Goal: Information Seeking & Learning: Find specific fact

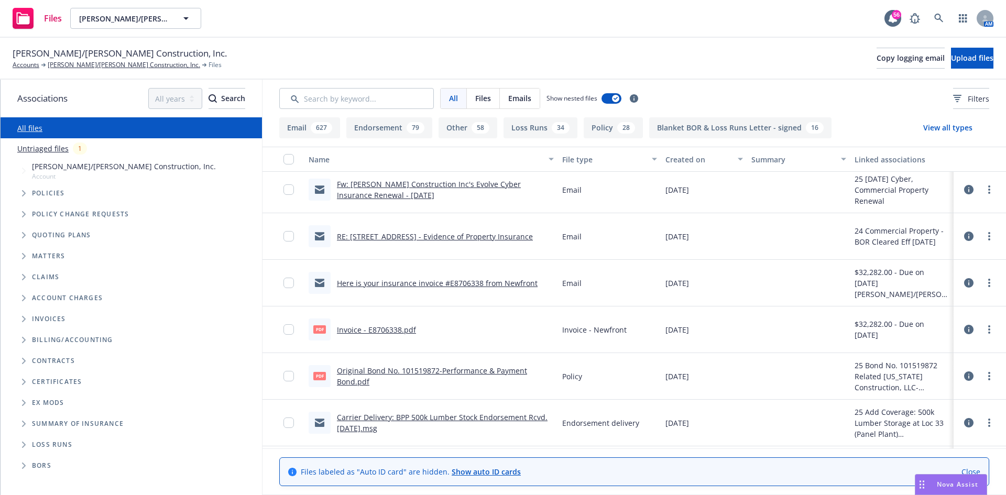
scroll to position [471, 0]
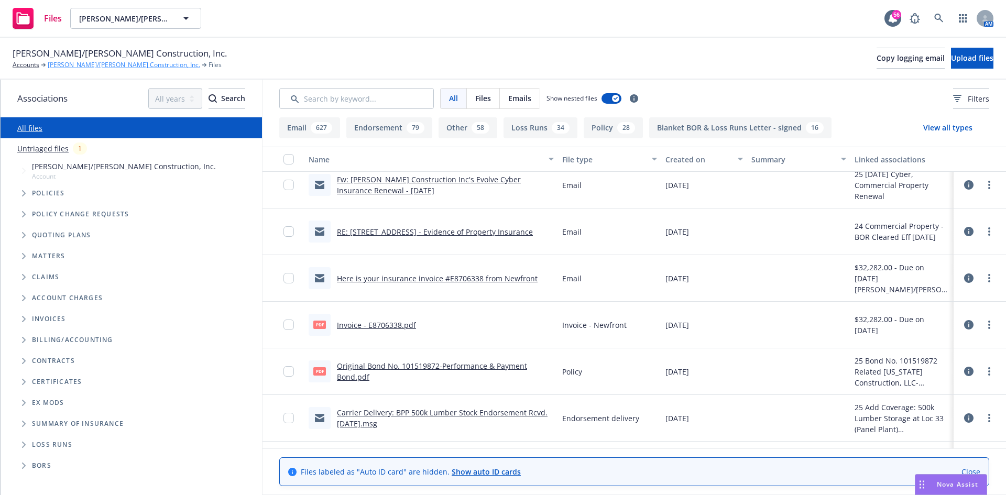
click at [115, 63] on link "[PERSON_NAME]/[PERSON_NAME] Construction, Inc." at bounding box center [124, 64] width 152 height 9
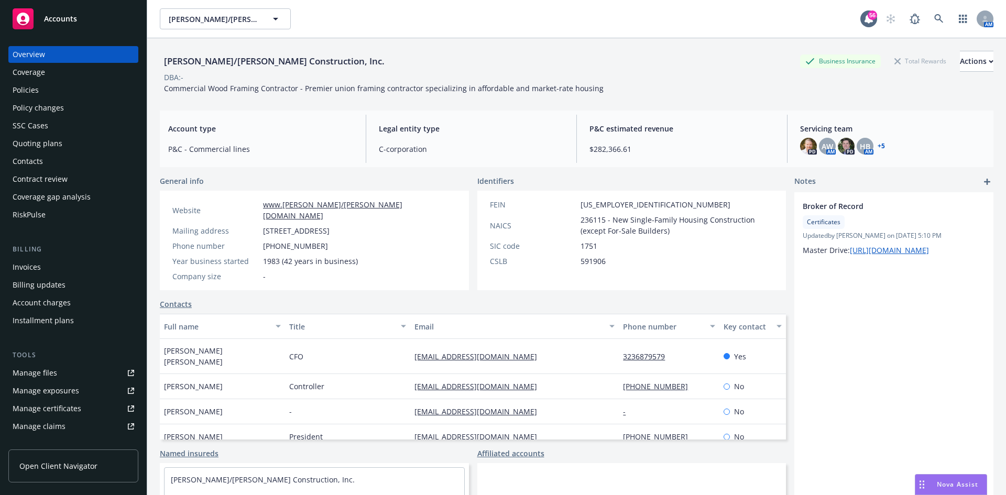
click at [68, 372] on link "Manage files" at bounding box center [73, 373] width 130 height 17
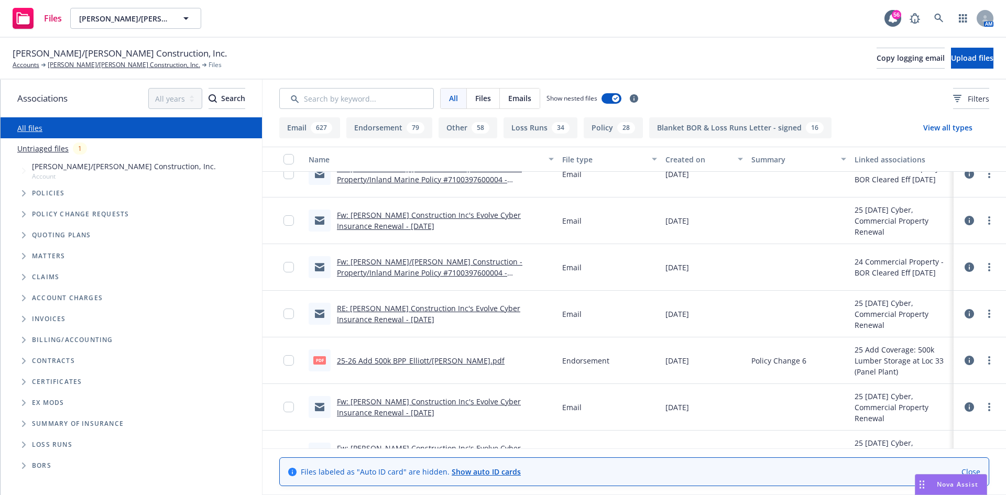
scroll to position [262, 0]
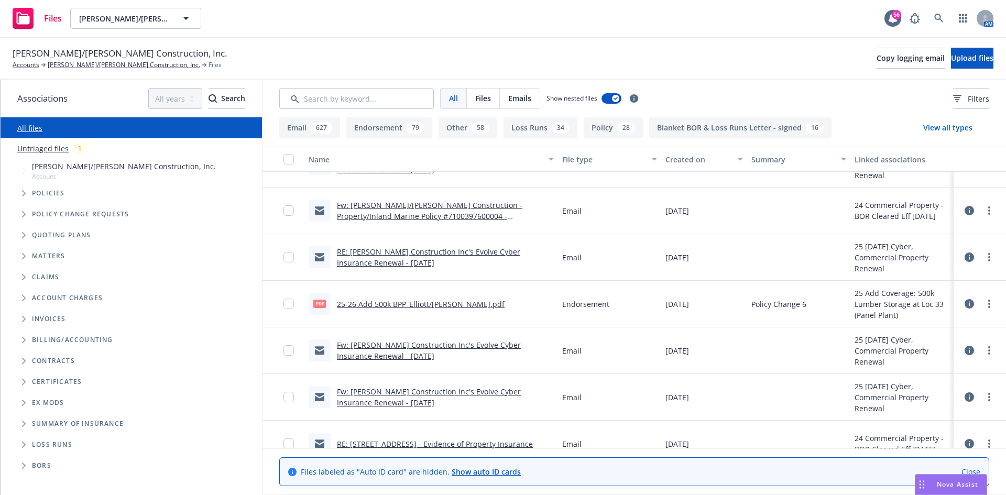
click at [414, 303] on link "25-26 Add 500k BPP_Elliott/Drinkward.pdf" at bounding box center [421, 304] width 168 height 10
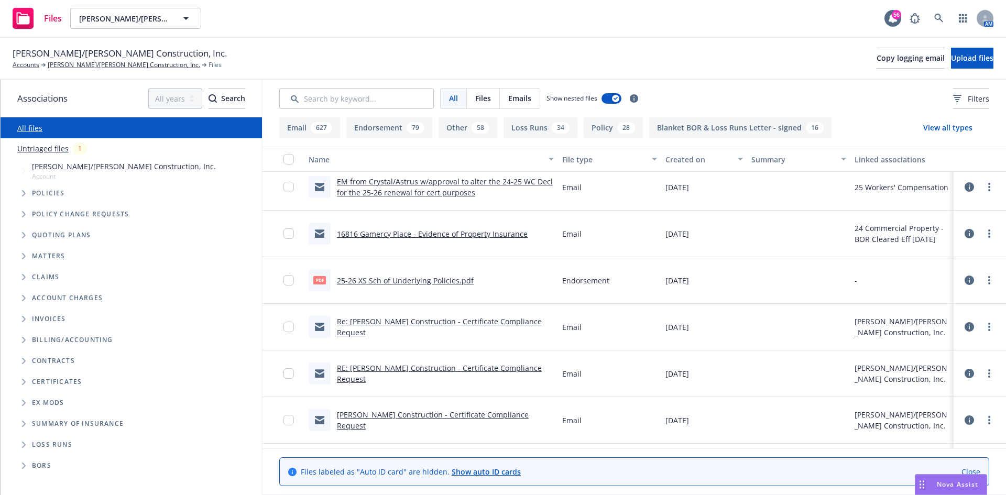
scroll to position [891, 0]
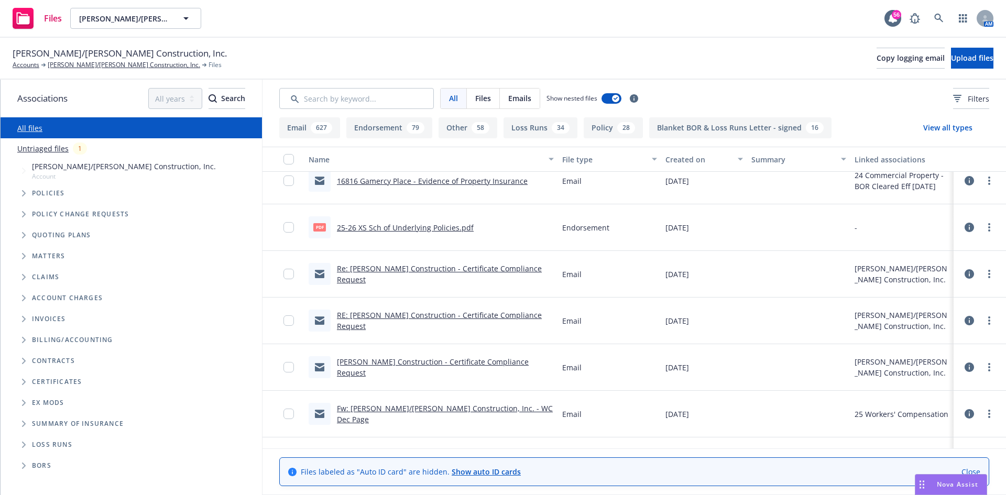
click at [420, 228] on link "25-26 XS Sch of Underlying Policies.pdf" at bounding box center [405, 228] width 137 height 10
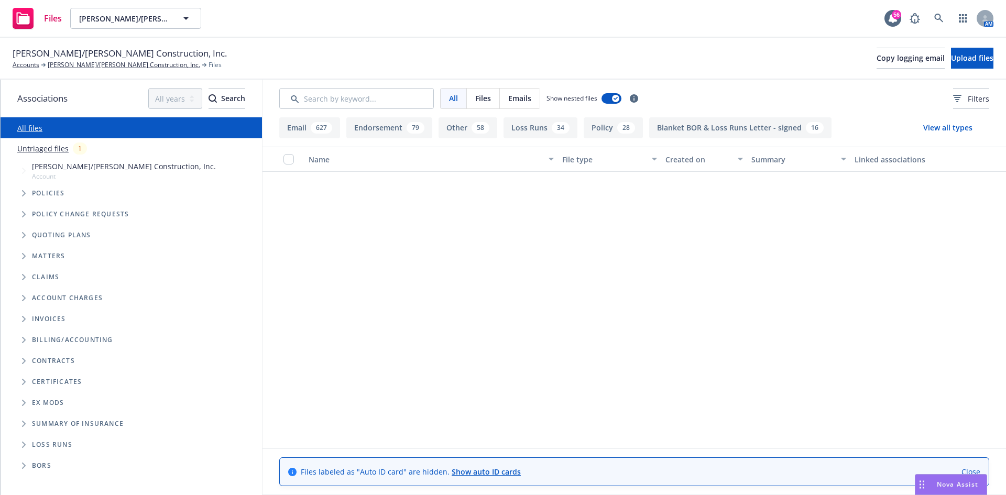
scroll to position [891, 0]
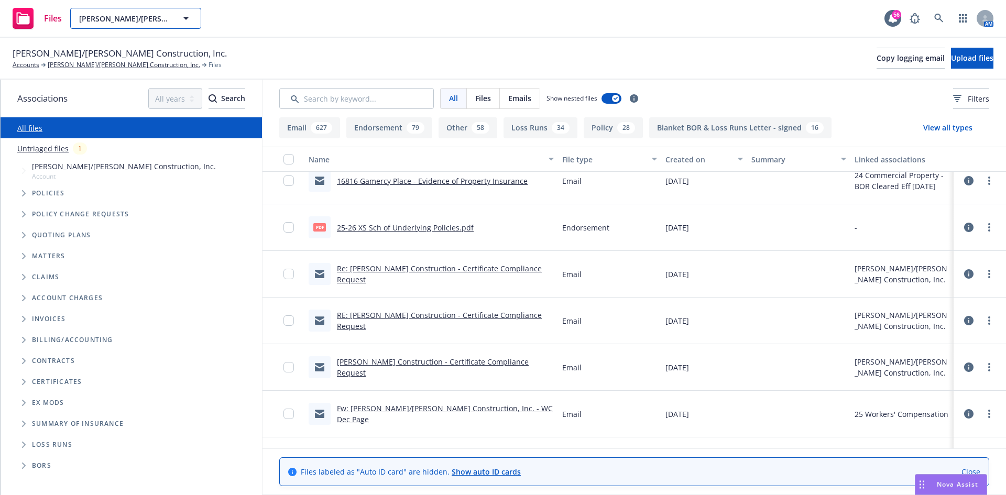
click at [141, 14] on span "Elliott/Drinkward Construction, Inc." at bounding box center [124, 18] width 91 height 11
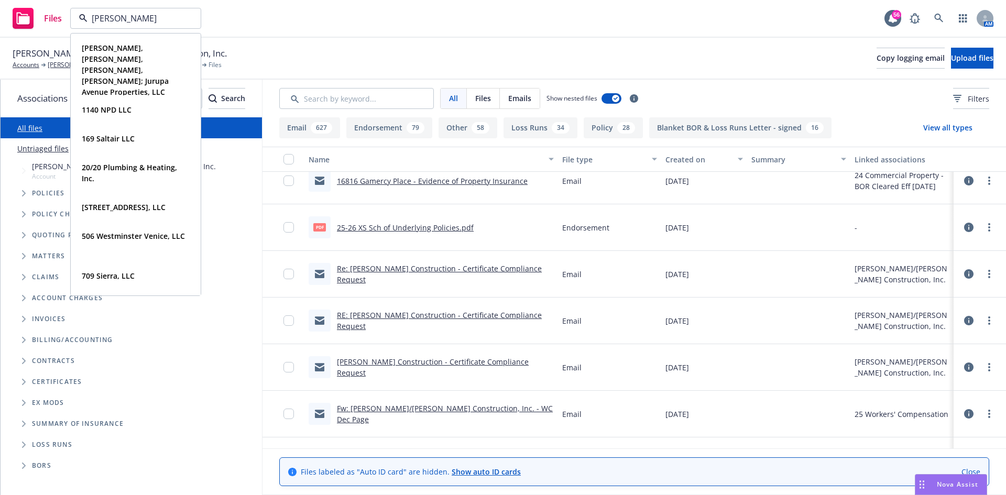
type input "RBT"
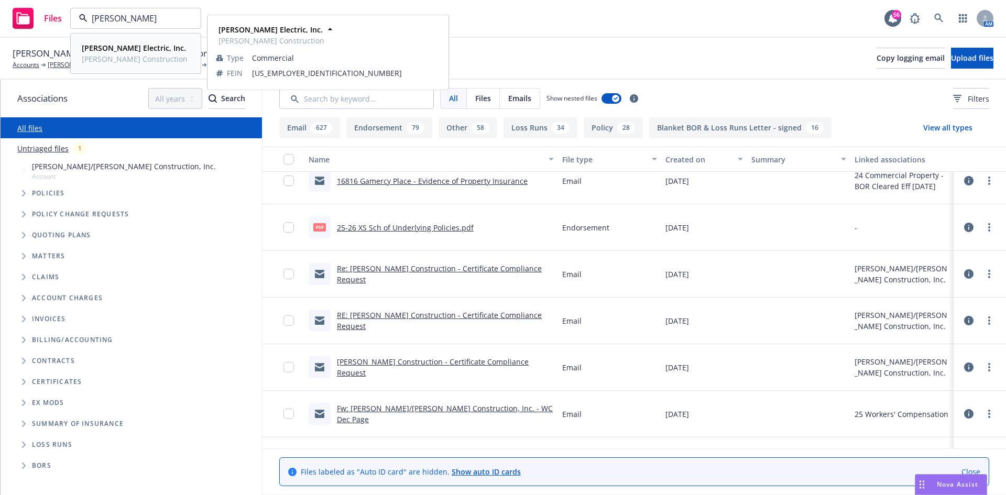
click at [104, 51] on strong "[PERSON_NAME] Electric, Inc." at bounding box center [134, 48] width 104 height 10
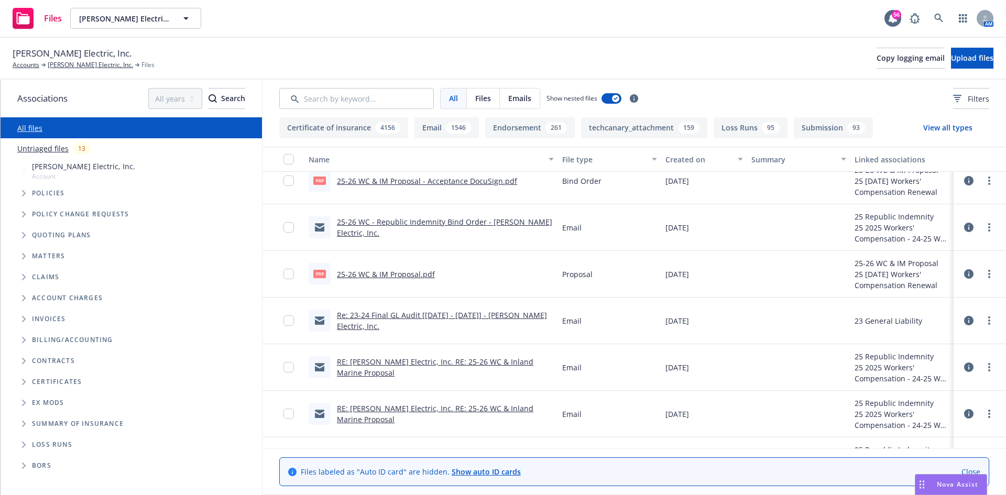
click at [78, 58] on span "[PERSON_NAME] Electric, Inc." at bounding box center [72, 54] width 119 height 14
click at [69, 63] on link "[PERSON_NAME] Electric, Inc." at bounding box center [90, 64] width 85 height 9
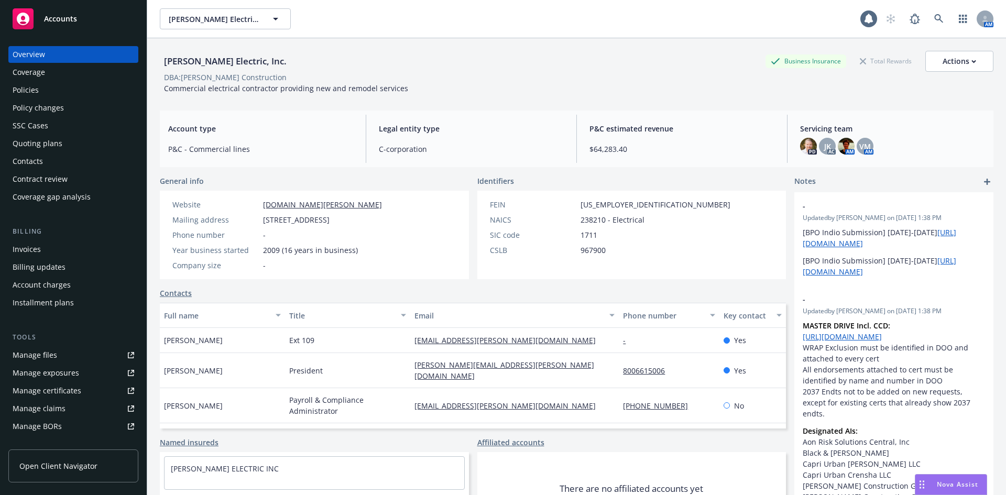
click at [47, 125] on div "SSC Cases" at bounding box center [31, 125] width 36 height 17
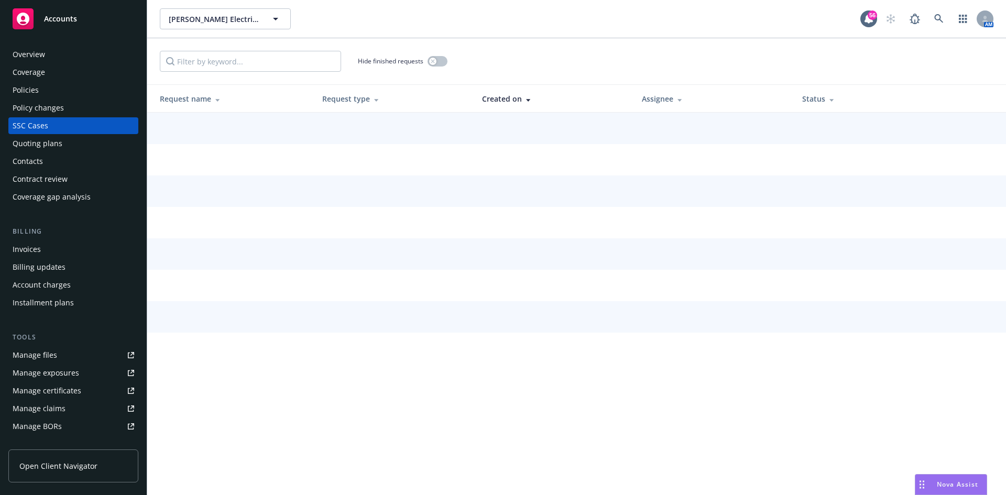
click at [47, 89] on div "Policies" at bounding box center [74, 90] width 122 height 17
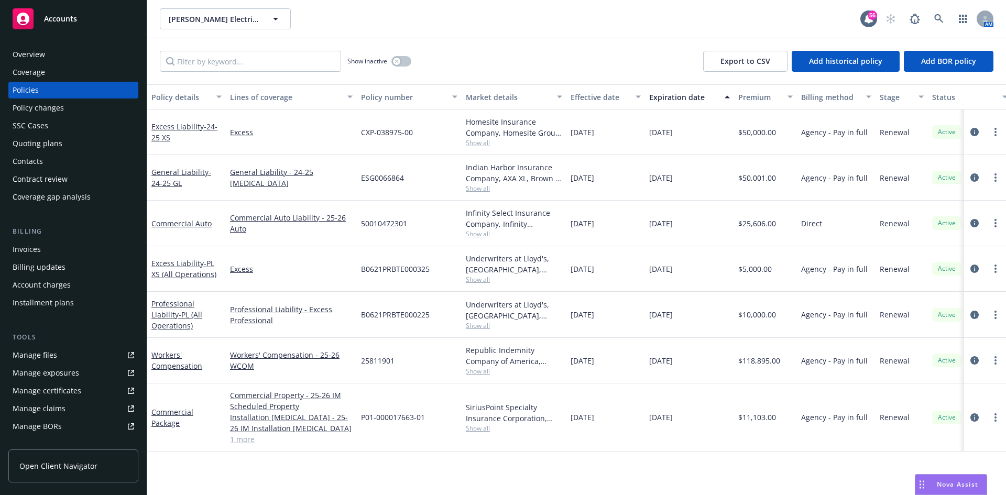
click at [39, 354] on div "Manage files" at bounding box center [35, 355] width 45 height 17
click at [46, 253] on div "Invoices" at bounding box center [74, 249] width 122 height 17
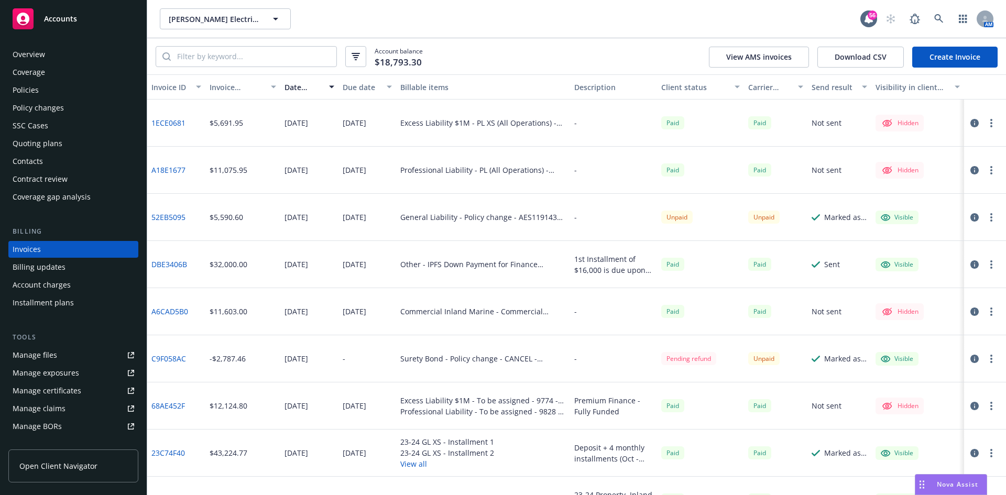
click at [990, 125] on icon "button" at bounding box center [991, 123] width 2 height 8
click at [970, 120] on icon "button" at bounding box center [974, 123] width 8 height 8
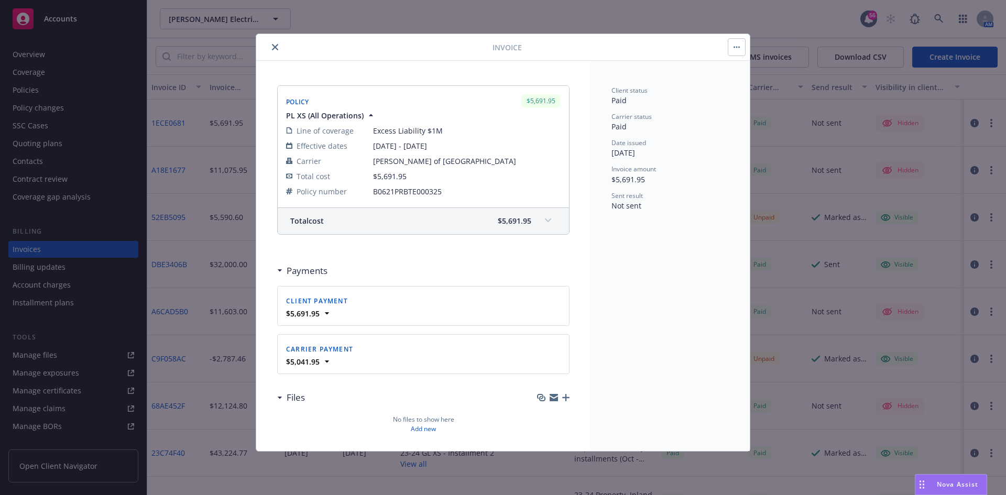
scroll to position [120, 0]
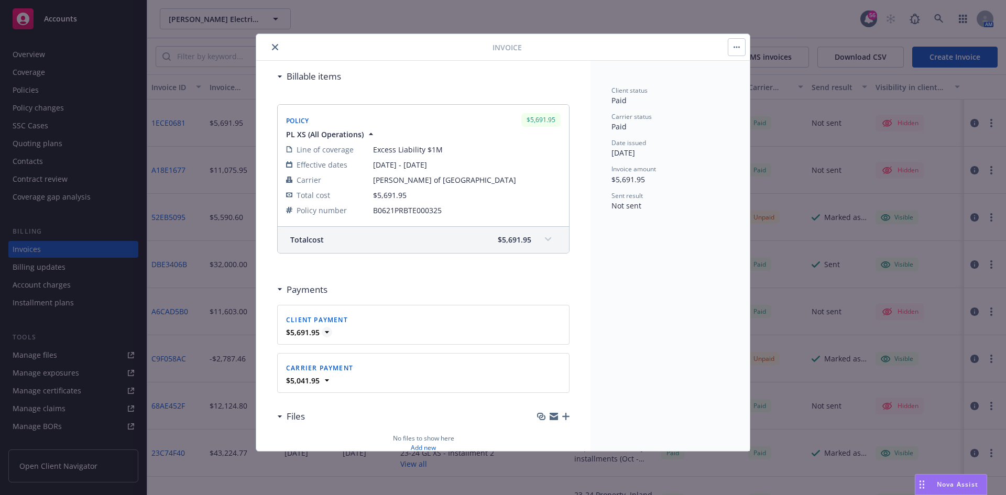
click at [326, 332] on icon at bounding box center [327, 332] width 4 height 2
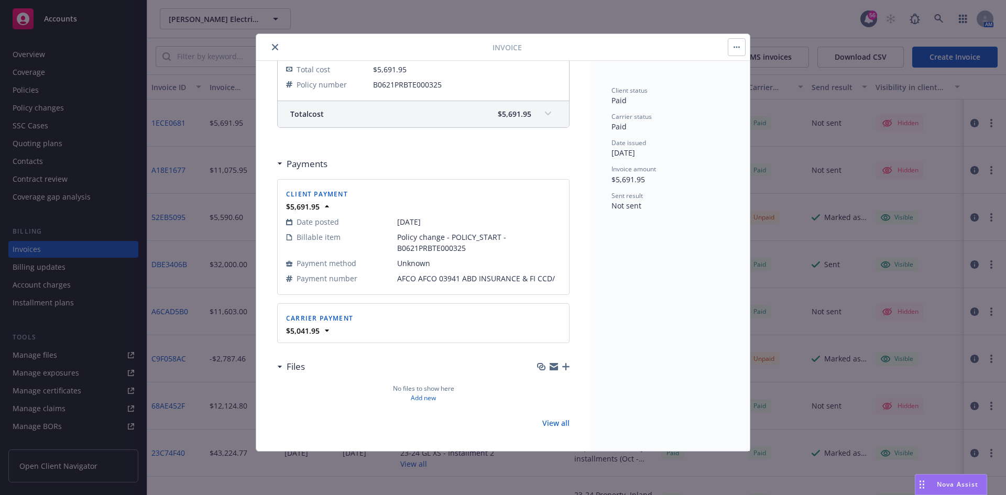
scroll to position [249, 0]
click at [326, 328] on icon at bounding box center [327, 328] width 4 height 2
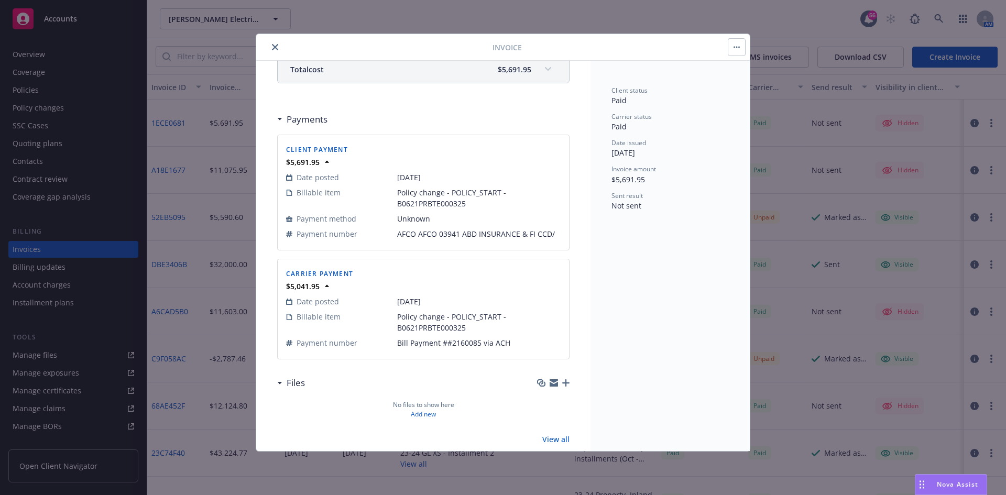
scroll to position [310, 0]
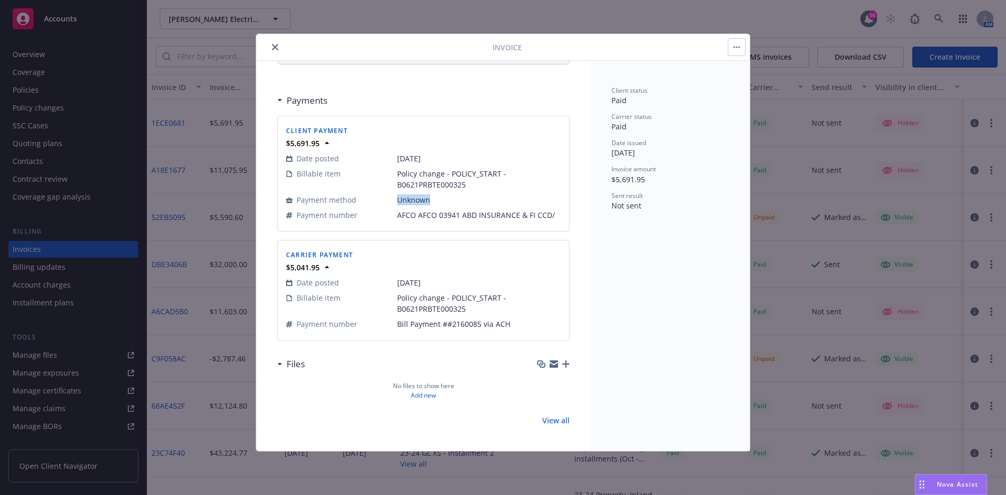
drag, startPoint x: 440, startPoint y: 205, endPoint x: 398, endPoint y: 207, distance: 42.5
click at [398, 207] on td "Unknown" at bounding box center [478, 199] width 163 height 15
drag, startPoint x: 512, startPoint y: 329, endPoint x: 422, endPoint y: 321, distance: 90.5
click at [422, 321] on span "Bill Payment ##2160085 via ACH" at bounding box center [478, 323] width 163 height 11
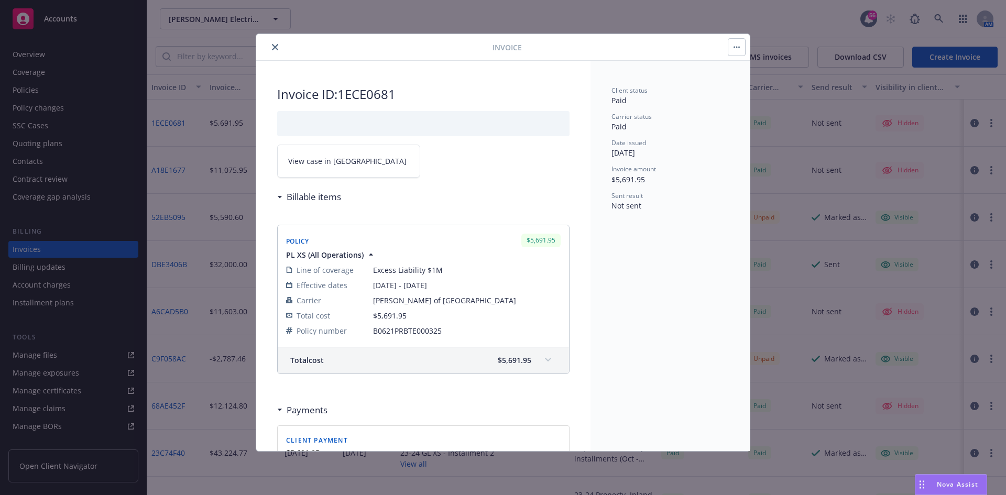
scroll to position [52, 0]
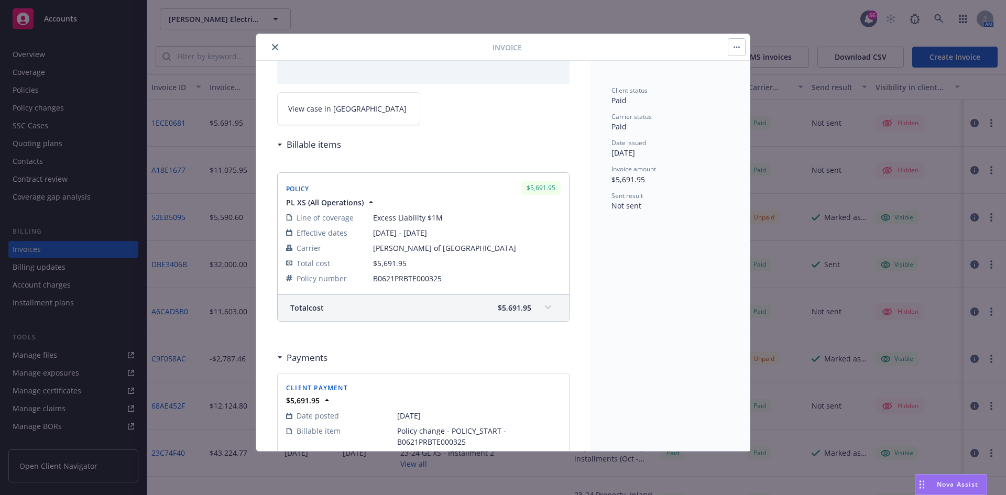
click at [281, 49] on button "close" at bounding box center [275, 47] width 13 height 13
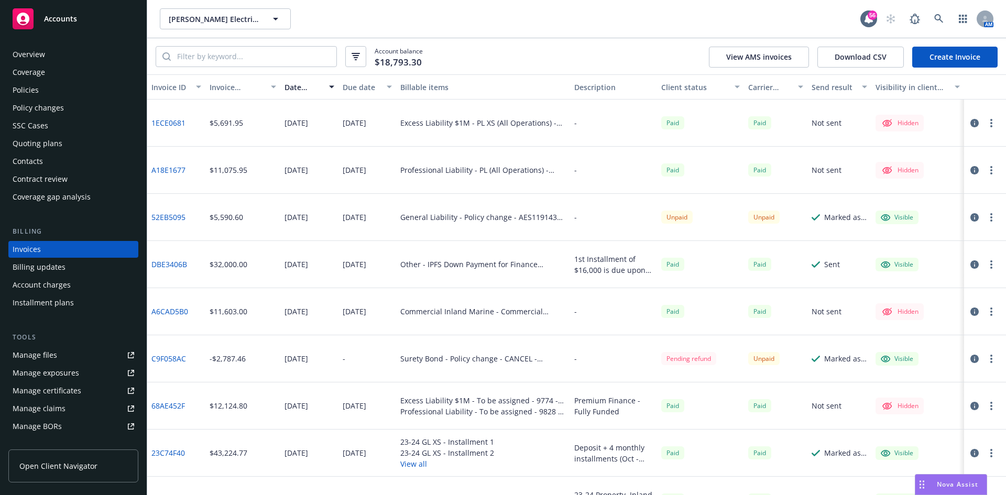
click at [970, 124] on icon "button" at bounding box center [974, 123] width 8 height 8
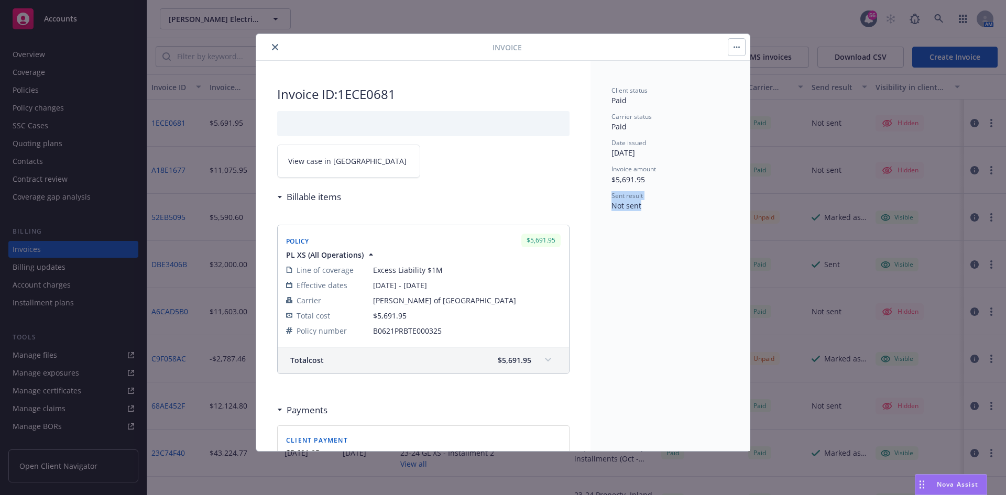
drag, startPoint x: 645, startPoint y: 208, endPoint x: 610, endPoint y: 194, distance: 37.6
click at [610, 194] on div "Client status Paid Carrier status Paid Date issued 07/23/2025 Invoice amount $5…" at bounding box center [669, 256] width 159 height 390
click at [629, 289] on div "Client status Paid Carrier status Paid Date issued 07/23/2025 Invoice amount $5…" at bounding box center [669, 256] width 159 height 390
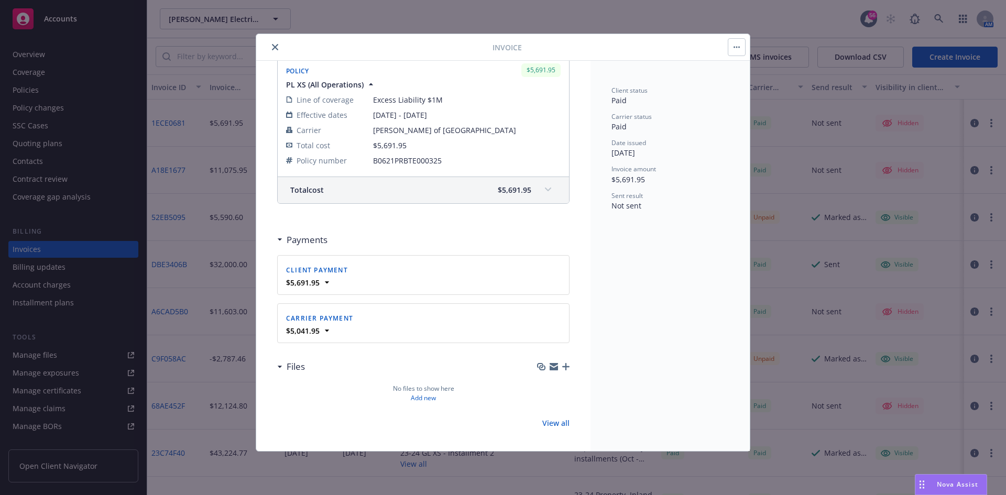
scroll to position [173, 0]
click at [339, 279] on div "$5,691.95" at bounding box center [423, 279] width 279 height 11
click at [328, 281] on icon at bounding box center [327, 279] width 10 height 10
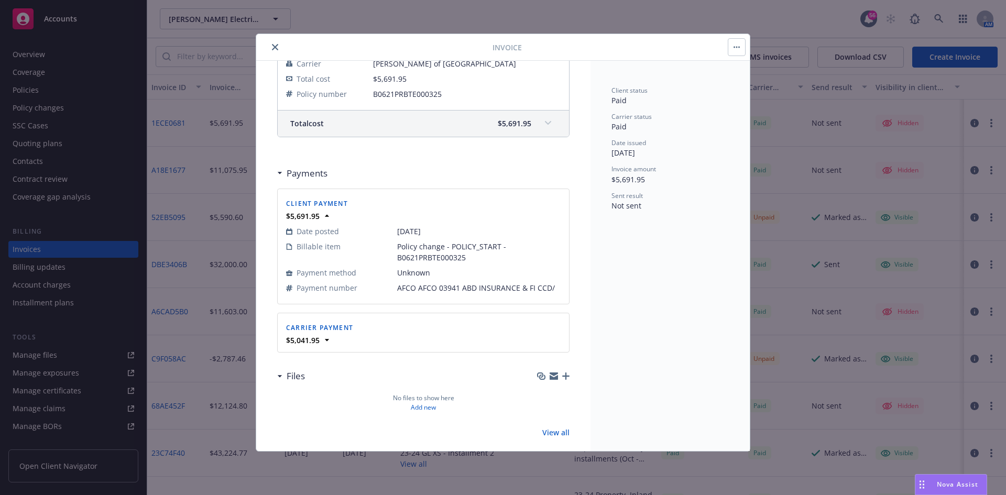
scroll to position [249, 0]
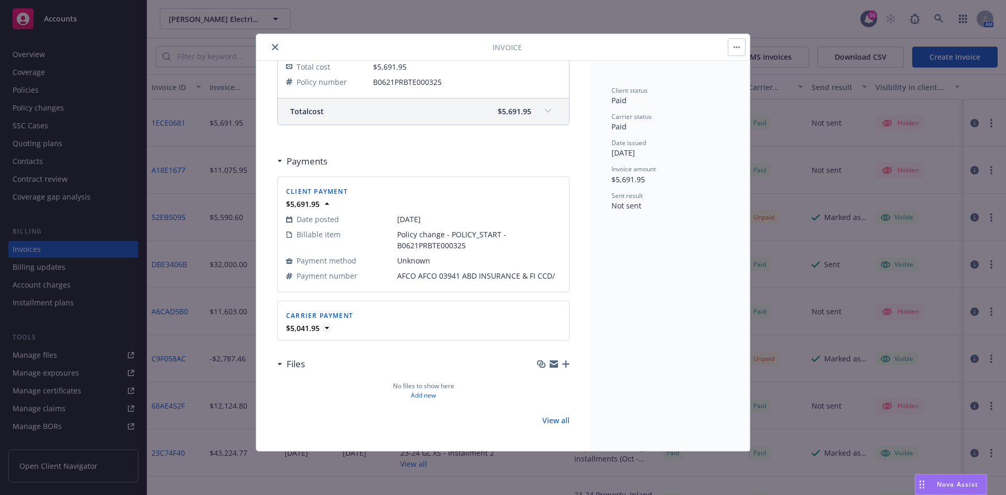
click at [327, 330] on icon at bounding box center [327, 328] width 10 height 10
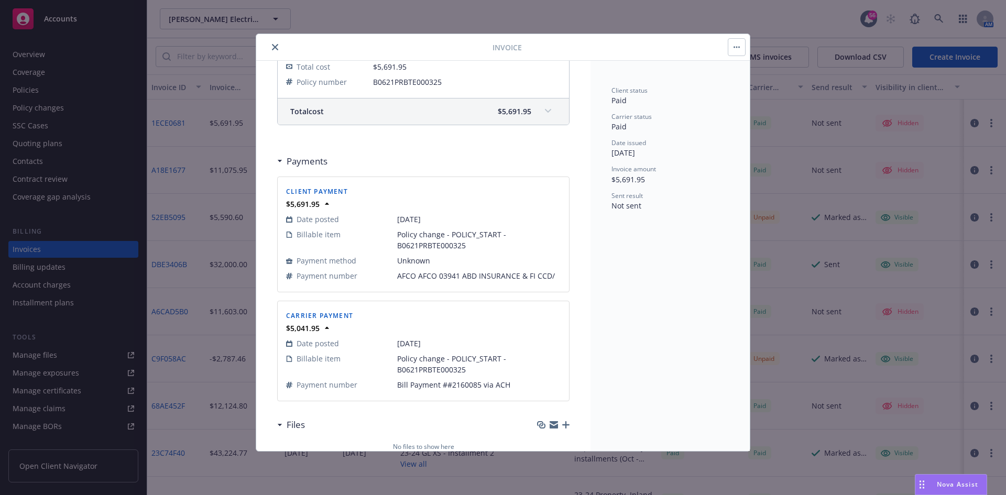
click at [279, 46] on button "close" at bounding box center [275, 47] width 13 height 13
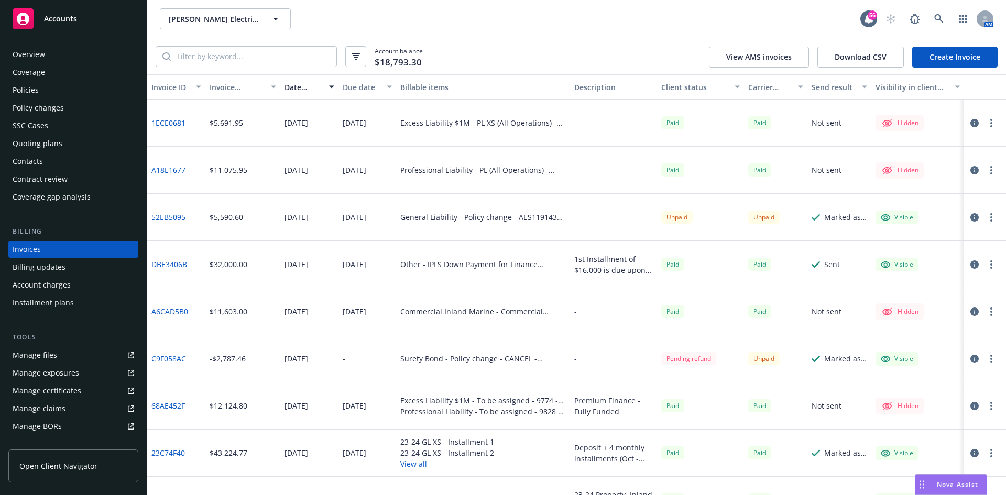
click at [497, 412] on div "Professional Liability - To be assigned - 9828 - RBT Electric, Inc. - 07/02/202…" at bounding box center [483, 411] width 166 height 11
click at [970, 172] on icon "button" at bounding box center [974, 170] width 8 height 8
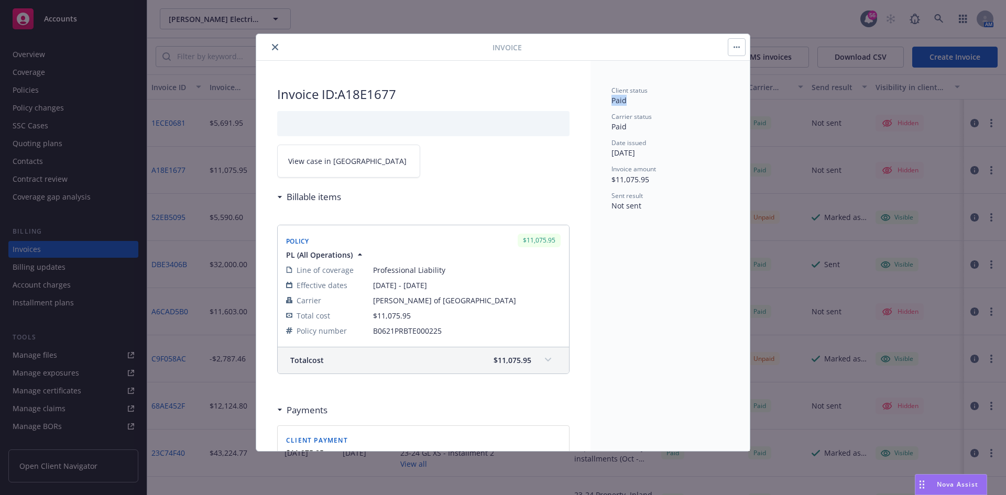
drag, startPoint x: 635, startPoint y: 101, endPoint x: 606, endPoint y: 101, distance: 29.9
click at [606, 101] on div "Client status Paid Carrier status Paid Date issued 07/23/2025 Invoice amount $1…" at bounding box center [669, 256] width 159 height 390
drag, startPoint x: 634, startPoint y: 131, endPoint x: 610, endPoint y: 128, distance: 23.8
click at [610, 128] on div "Client status Paid Carrier status Paid Date issued 07/23/2025 Invoice amount $1…" at bounding box center [669, 256] width 159 height 390
click at [635, 153] on span "07/23/2025" at bounding box center [623, 153] width 24 height 10
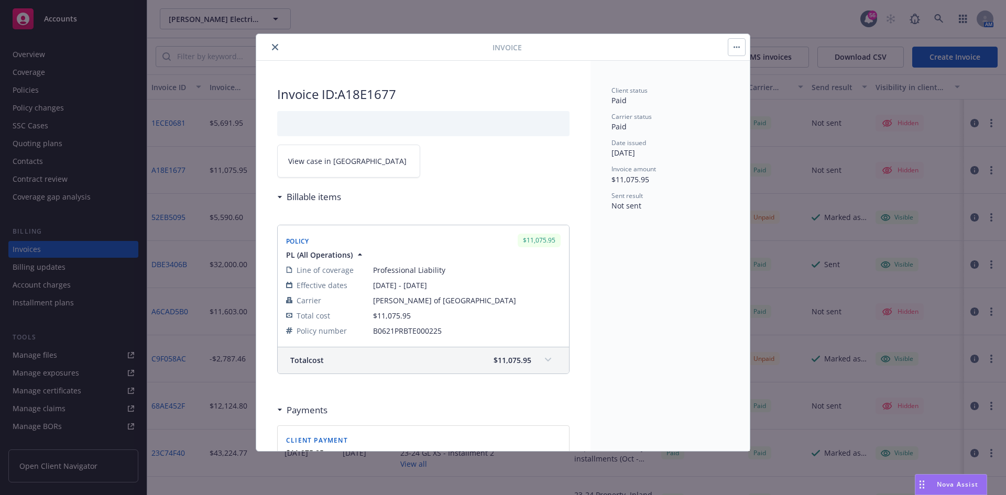
drag, startPoint x: 660, startPoint y: 154, endPoint x: 611, endPoint y: 156, distance: 49.3
click at [611, 156] on div "Client status Paid Carrier status Paid Date issued 07/23/2025 Invoice amount $1…" at bounding box center [669, 256] width 159 height 390
click at [646, 185] on div "Client status Paid Carrier status Paid Date issued 07/23/2025 Invoice amount $1…" at bounding box center [669, 148] width 117 height 125
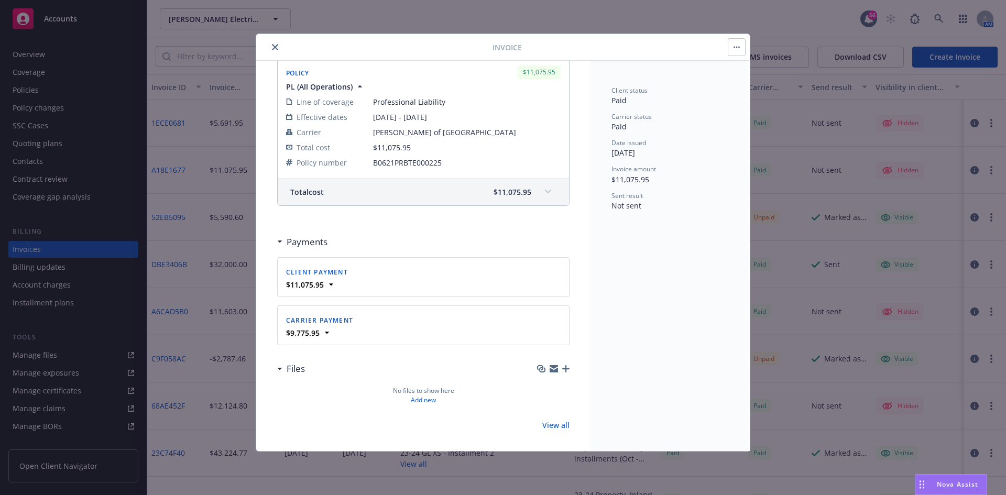
scroll to position [173, 0]
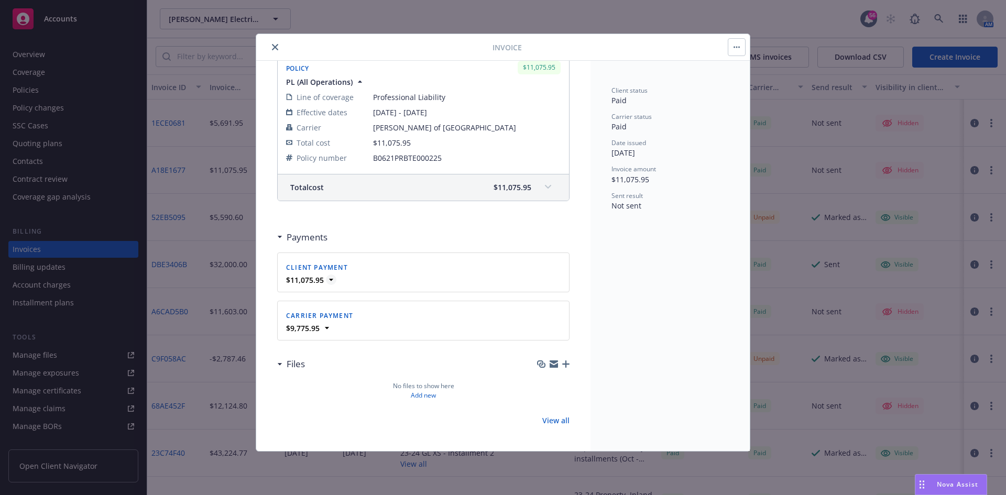
click at [334, 281] on icon at bounding box center [331, 279] width 10 height 10
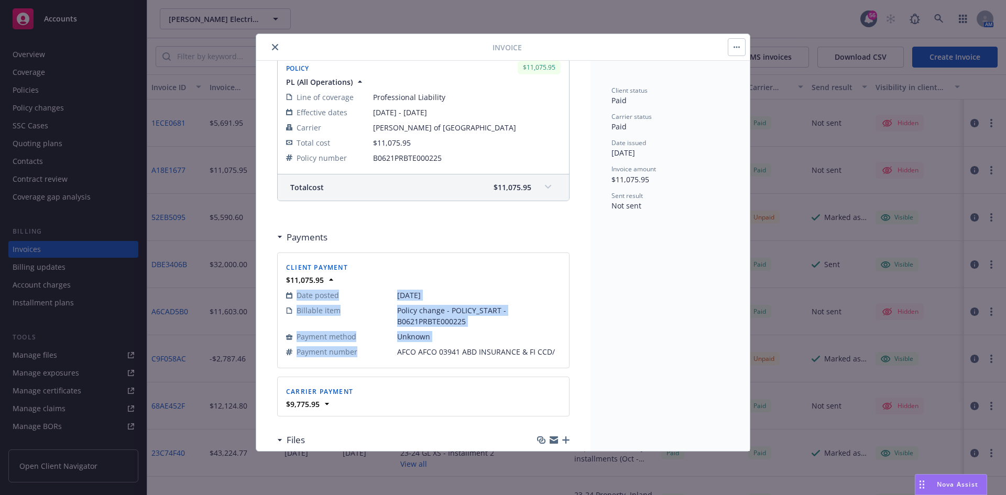
drag, startPoint x: 398, startPoint y: 354, endPoint x: 558, endPoint y: 346, distance: 160.5
click at [558, 346] on div "Client payment $11,075.95 Date posted 07/22/2025 Billable item Policy change - …" at bounding box center [423, 310] width 291 height 115
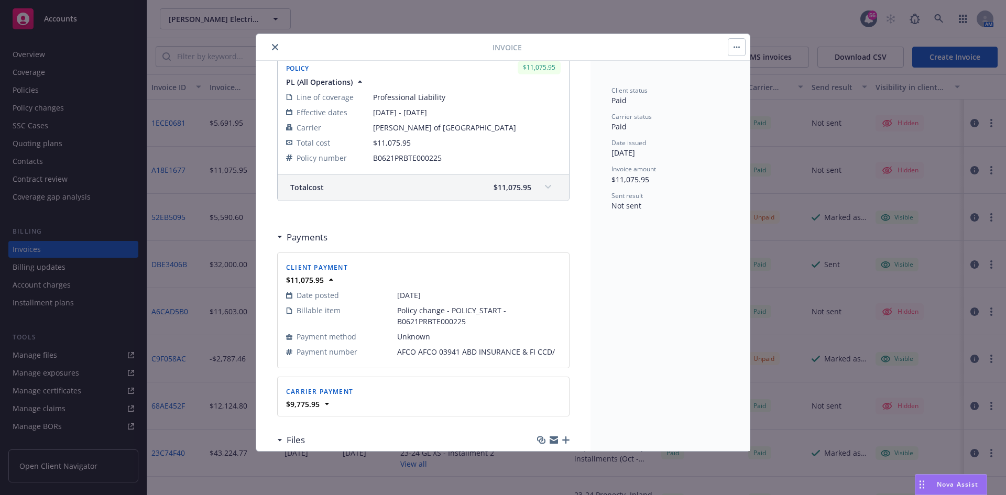
click at [466, 311] on span "Policy change - POLICY_START - B0621PRBTE000225" at bounding box center [478, 316] width 163 height 22
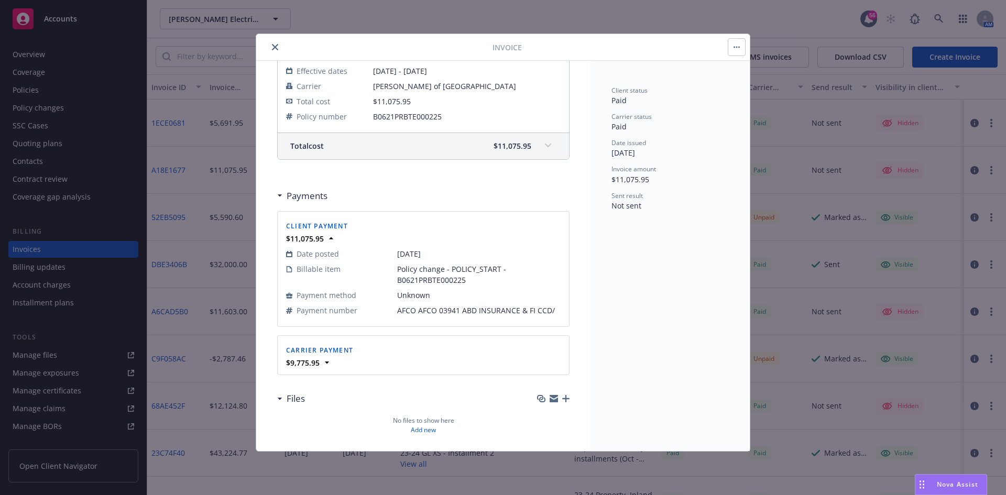
scroll to position [249, 0]
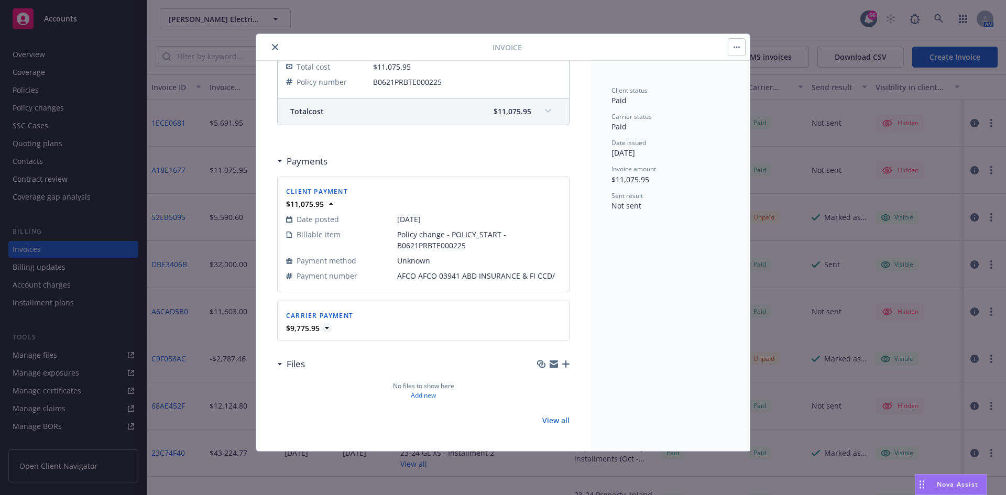
click at [326, 328] on icon at bounding box center [327, 328] width 10 height 10
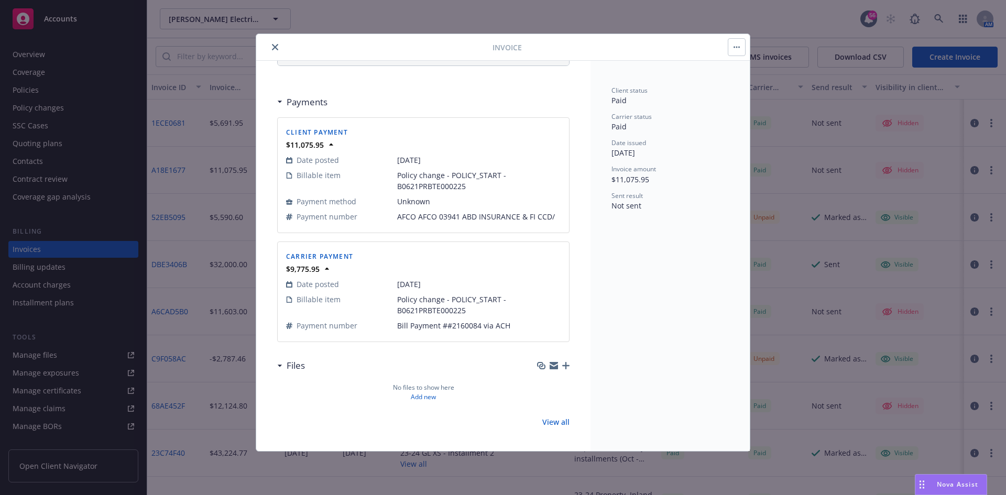
scroll to position [310, 0]
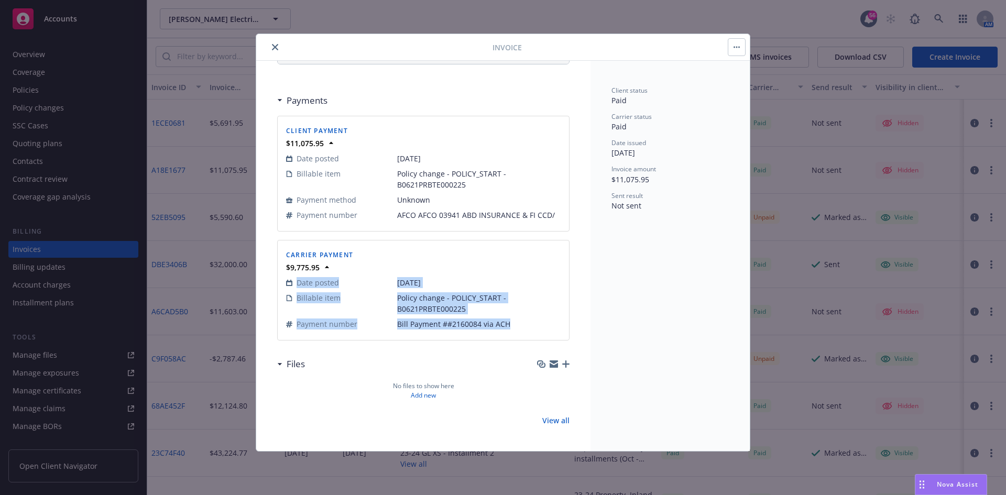
drag, startPoint x: 519, startPoint y: 325, endPoint x: 394, endPoint y: 332, distance: 125.4
click at [394, 332] on div "Date posted 07/28/2025 Billable item Policy change - POLICY_START - B0621PRBTE0…" at bounding box center [423, 303] width 279 height 61
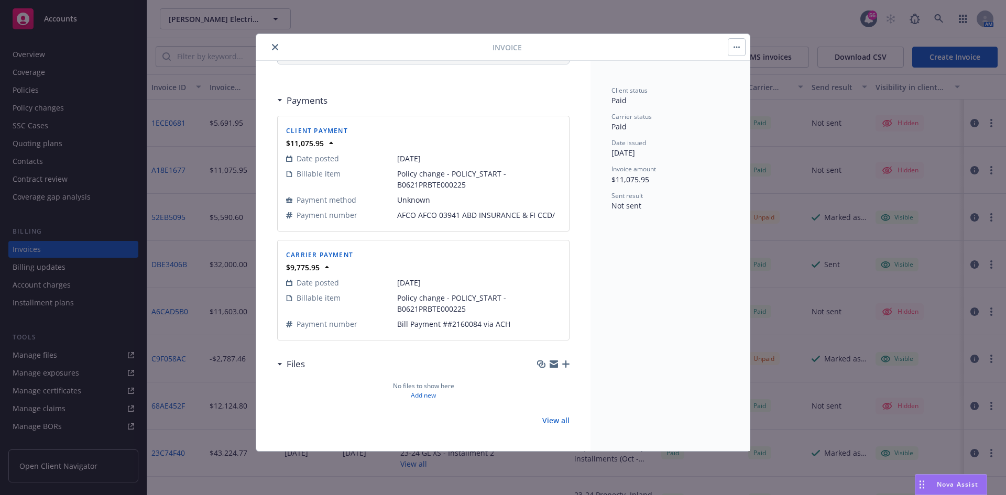
click at [618, 344] on div "Client status Paid Carrier status Paid Date issued 07/23/2025 Invoice amount $1…" at bounding box center [669, 256] width 159 height 390
click at [278, 50] on button "close" at bounding box center [275, 47] width 13 height 13
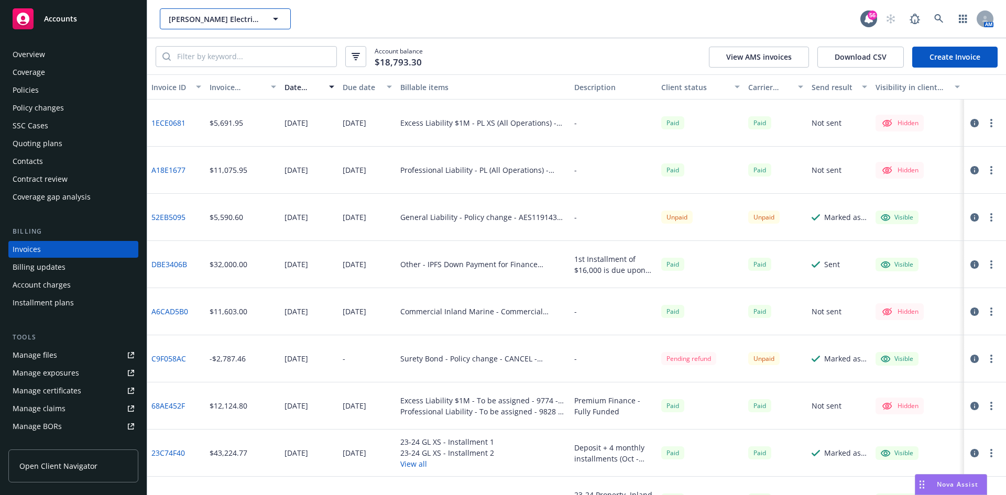
click at [245, 15] on span "RBT Electric, Inc." at bounding box center [214, 19] width 91 height 11
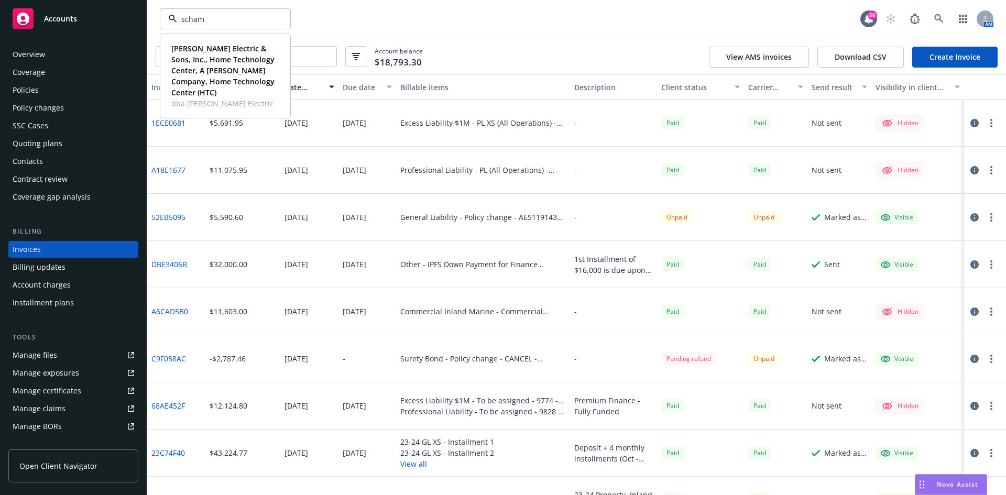
type input "schamb"
click at [210, 70] on strong "Schamber Electric & Sons, Inc., Home Technology Center, A Schamber Company, Hom…" at bounding box center [222, 70] width 103 height 54
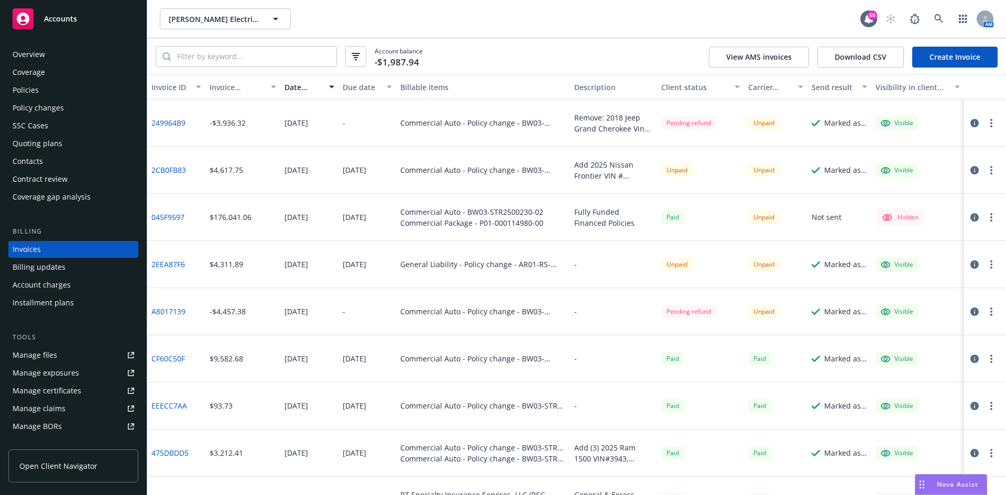
click at [68, 93] on div "Policies" at bounding box center [74, 90] width 122 height 17
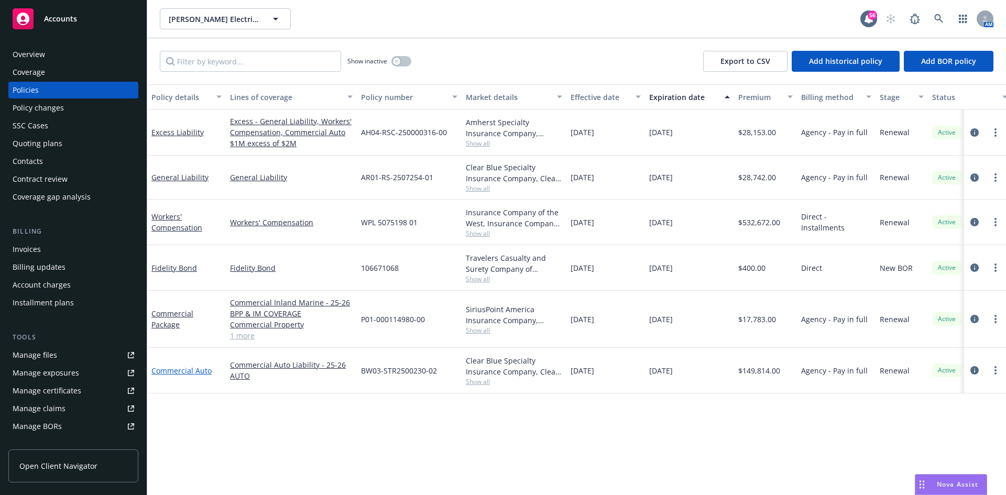
click at [196, 370] on link "Commercial Auto" at bounding box center [181, 371] width 60 height 10
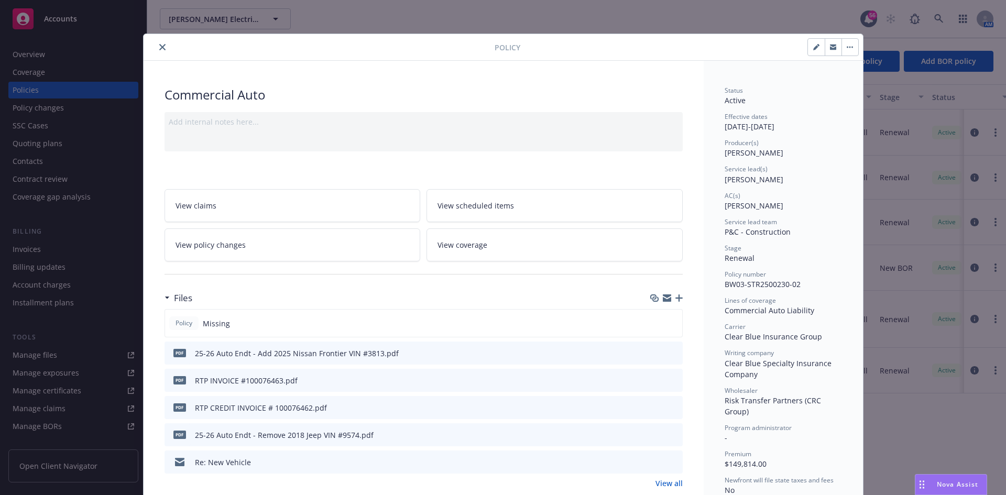
click at [159, 46] on icon "close" at bounding box center [162, 47] width 6 height 6
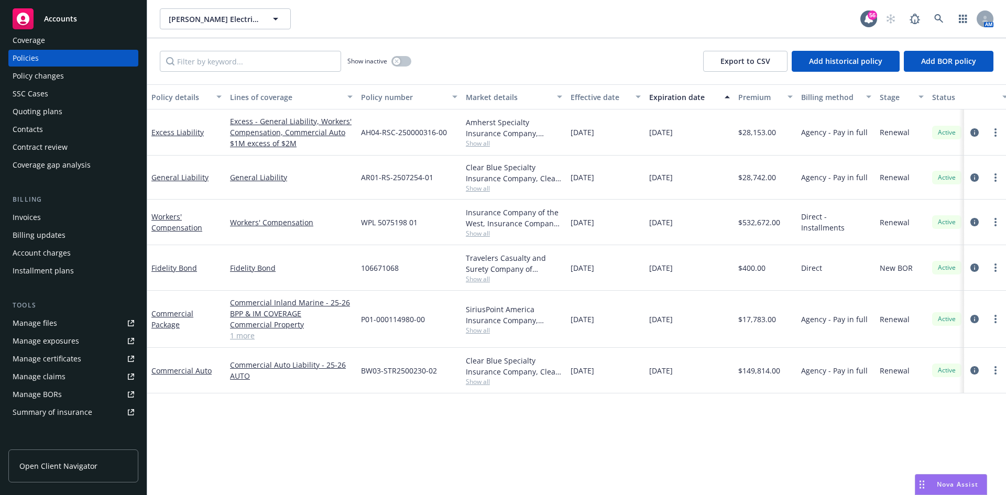
scroll to position [30, 0]
click at [204, 370] on link "Commercial Auto" at bounding box center [181, 371] width 60 height 10
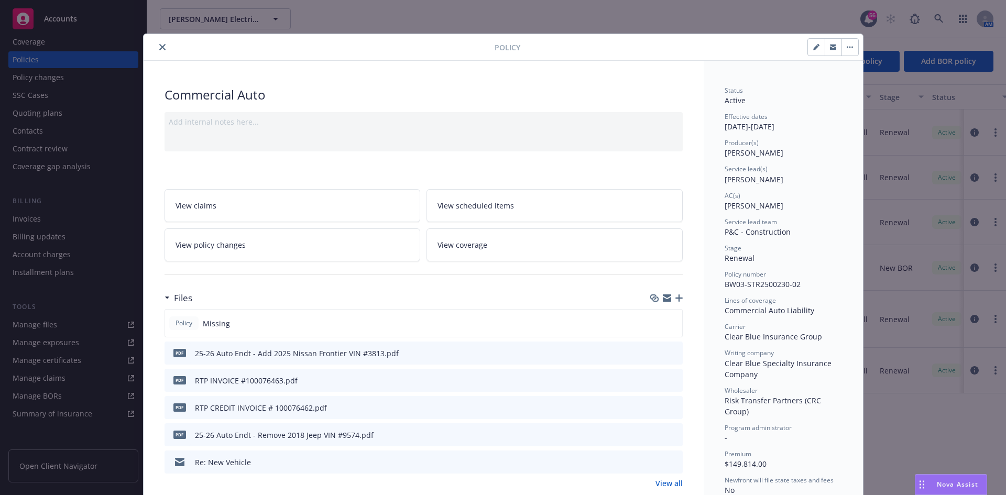
click at [159, 46] on icon "close" at bounding box center [162, 47] width 6 height 6
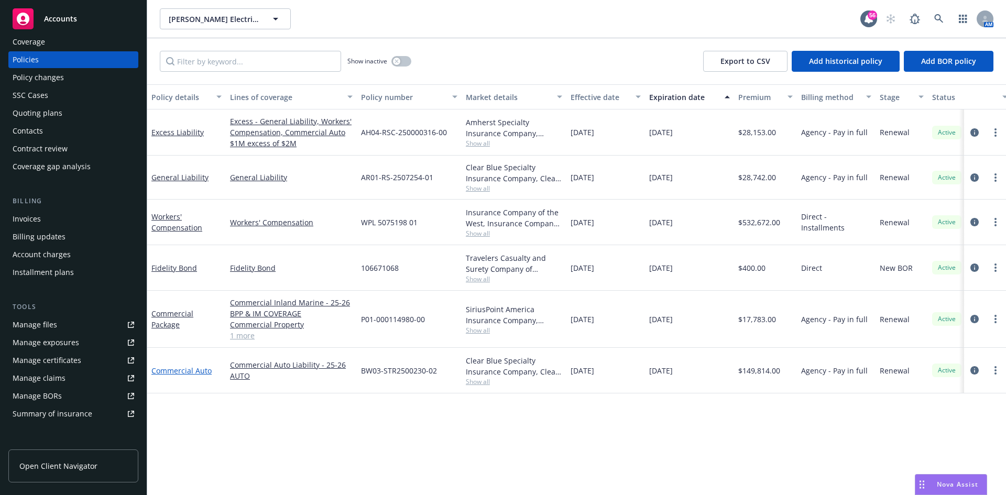
click at [197, 372] on link "Commercial Auto" at bounding box center [181, 371] width 60 height 10
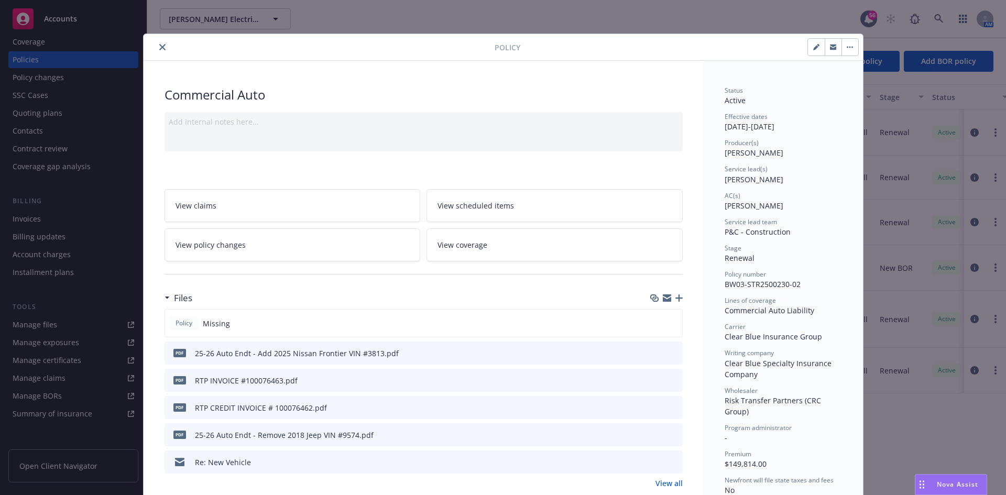
scroll to position [31, 0]
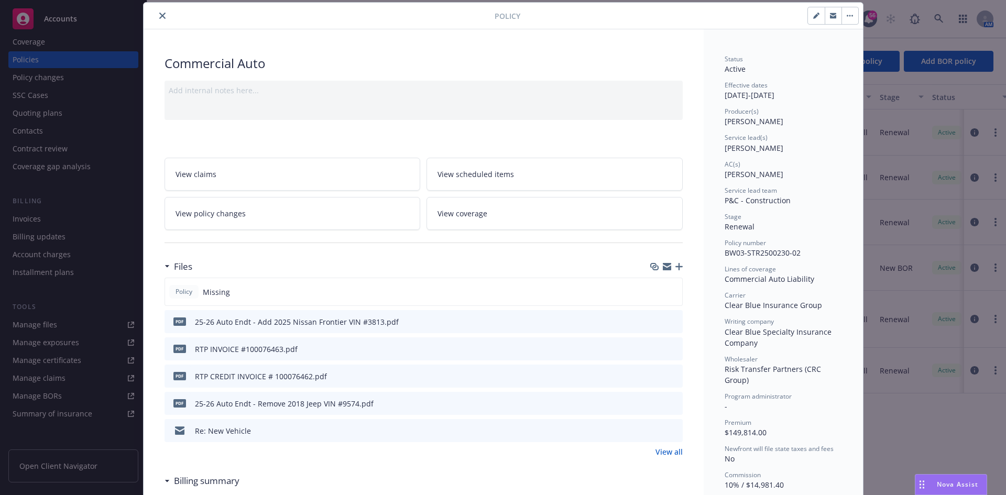
click at [55, 300] on div "Policy Commercial Auto Add internal notes here... View claims View scheduled it…" at bounding box center [503, 247] width 1006 height 495
click at [150, 11] on div at bounding box center [321, 15] width 347 height 13
click at [159, 14] on icon "close" at bounding box center [162, 16] width 6 height 6
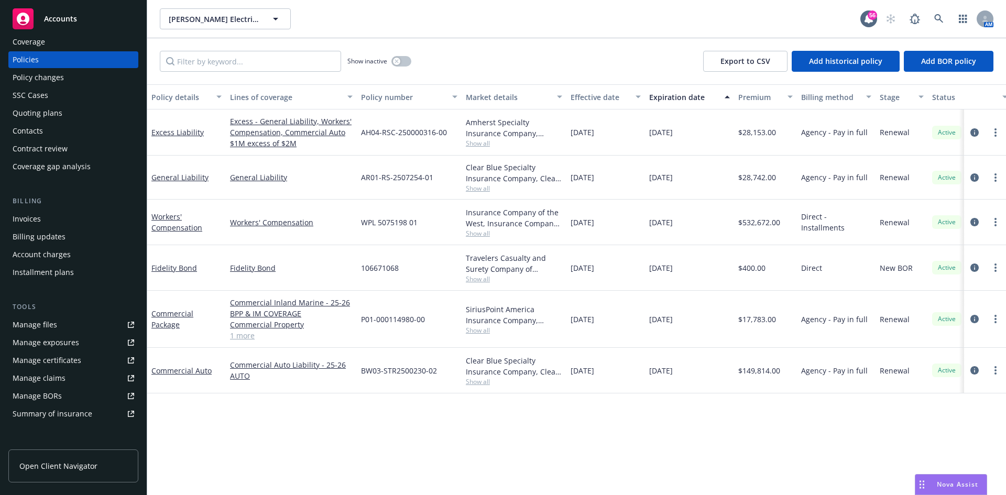
click at [52, 325] on div "Manage files" at bounding box center [35, 324] width 45 height 17
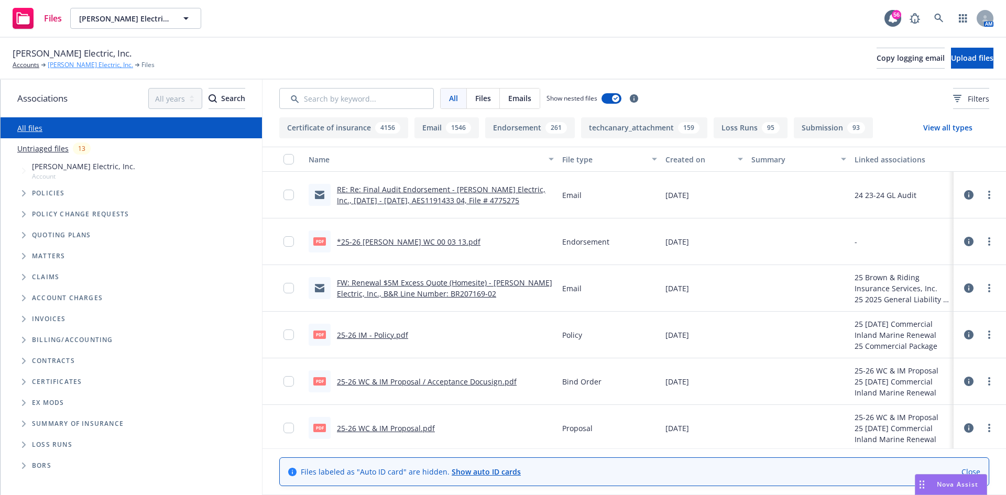
click at [62, 65] on link "[PERSON_NAME] Electric, Inc." at bounding box center [90, 64] width 85 height 9
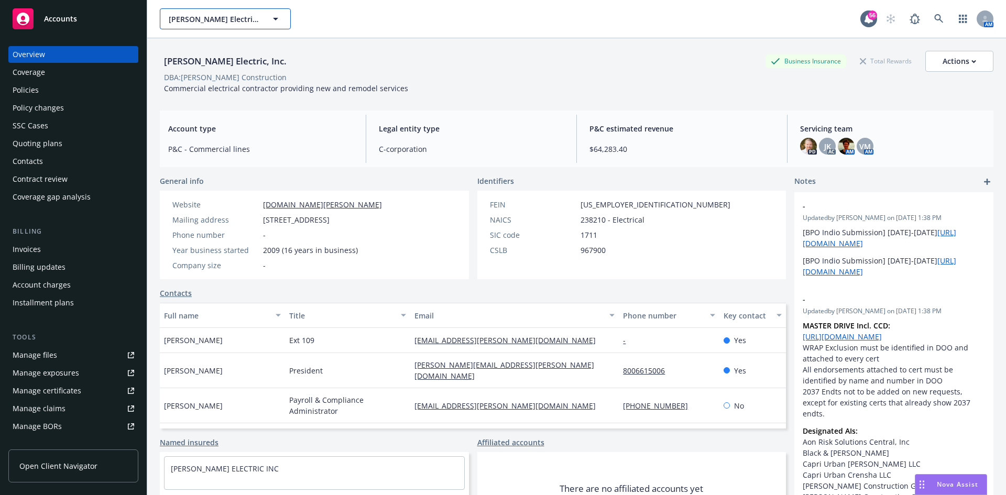
click at [258, 16] on span "RBT Electric, Inc." at bounding box center [214, 19] width 91 height 11
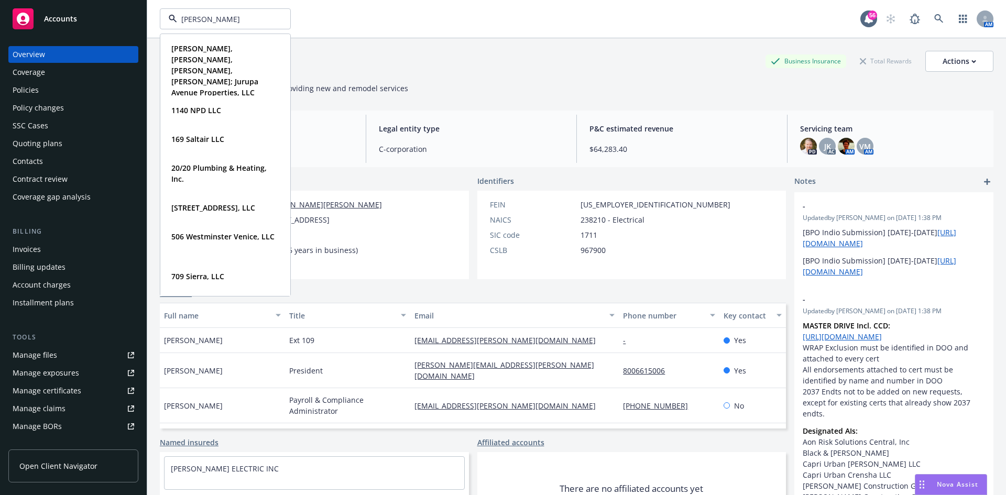
type input "philbin"
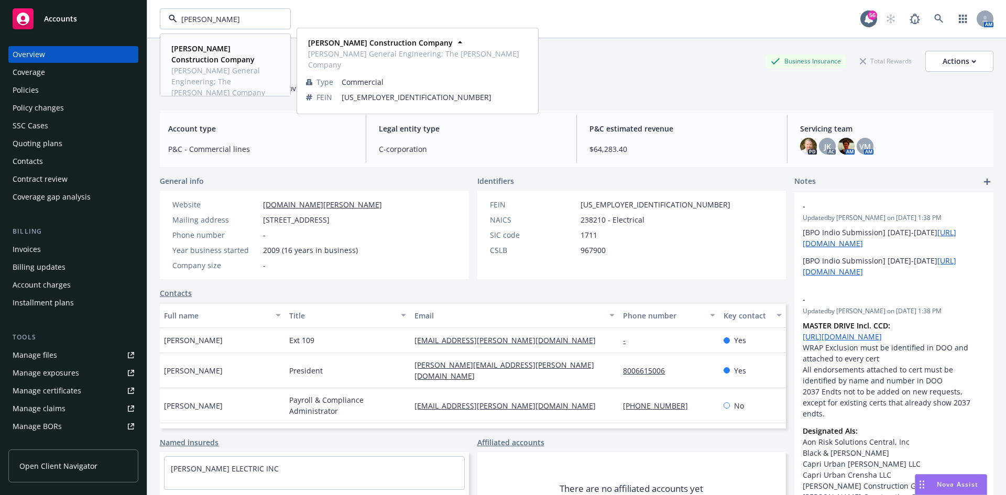
click at [226, 47] on strong "Philbin Construction Company" at bounding box center [212, 53] width 83 height 21
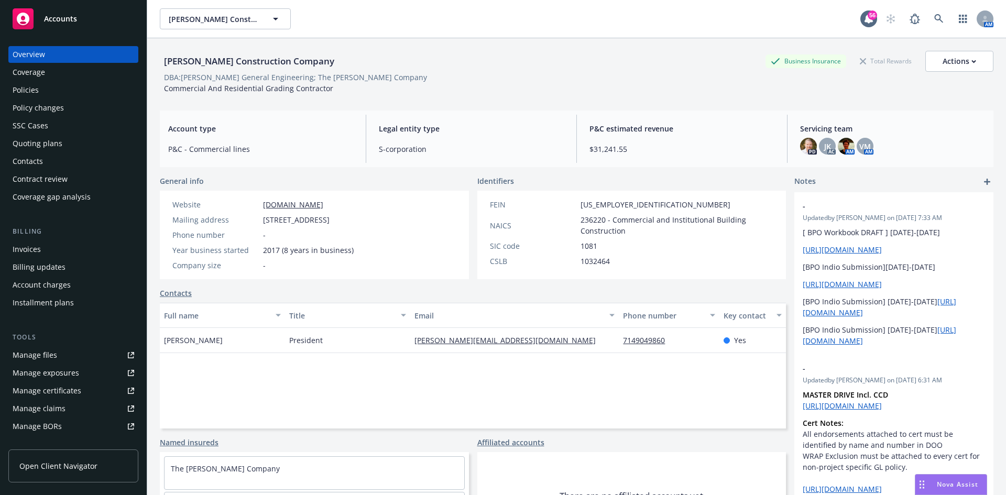
click at [40, 250] on div "Invoices" at bounding box center [74, 249] width 122 height 17
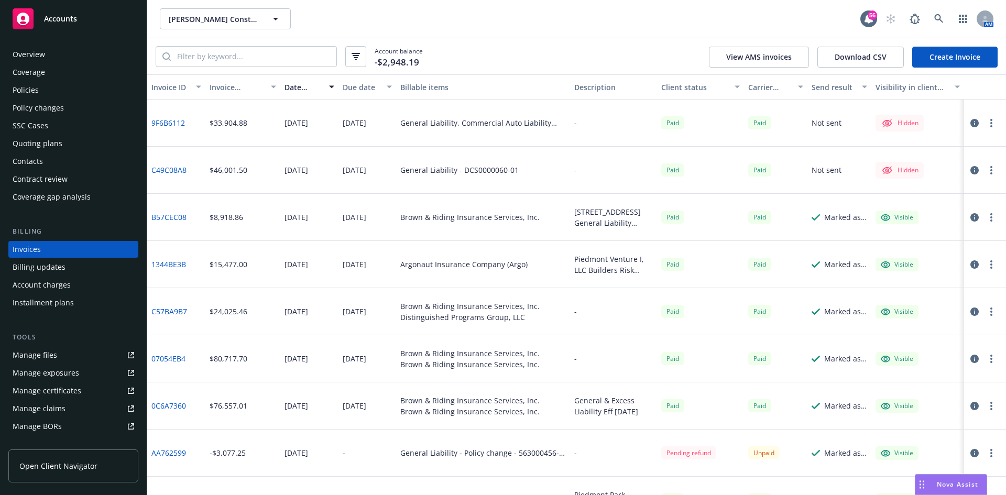
click at [970, 171] on icon "button" at bounding box center [974, 170] width 8 height 8
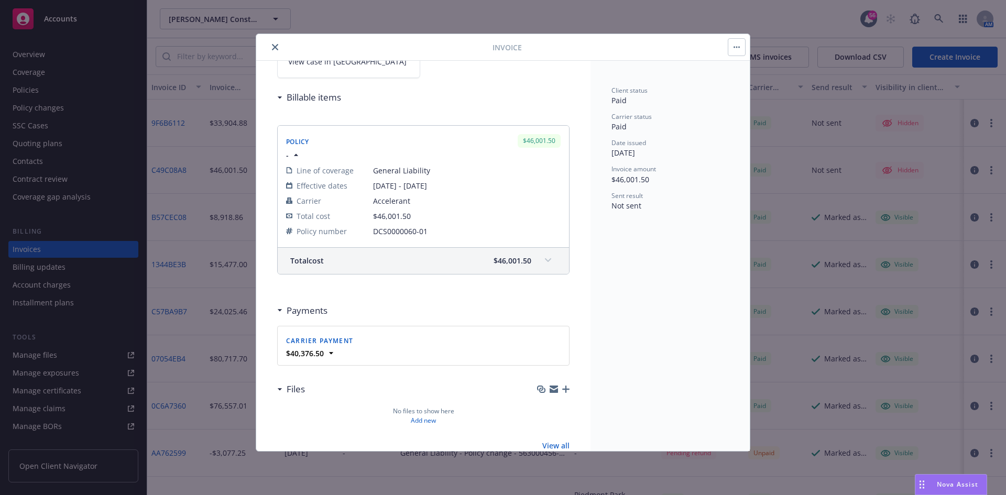
scroll to position [125, 0]
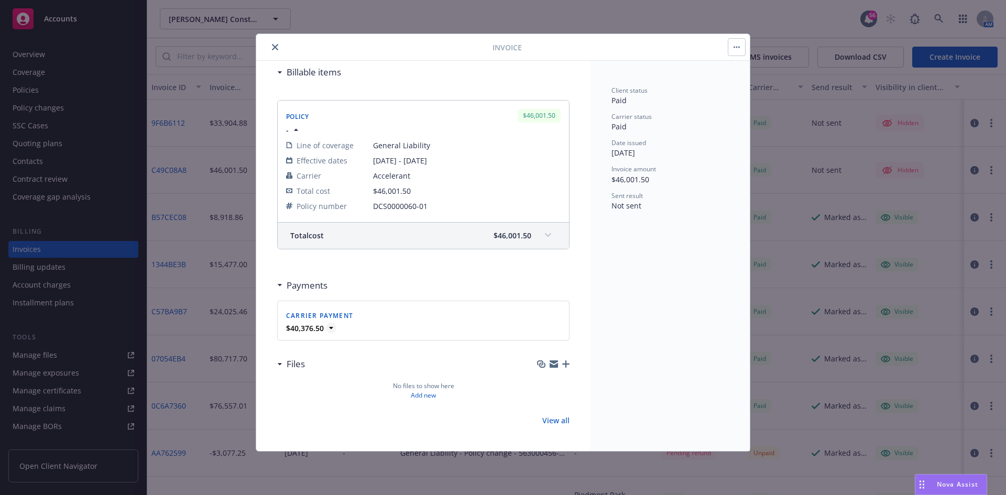
click at [333, 328] on icon at bounding box center [331, 328] width 10 height 10
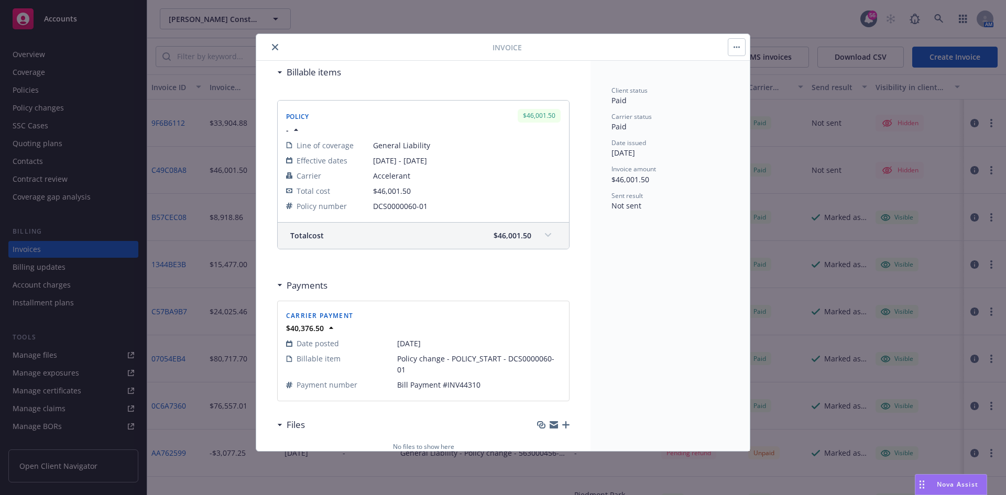
click at [276, 47] on icon "close" at bounding box center [275, 47] width 6 height 6
click at [281, 46] on div at bounding box center [246, 56] width 181 height 21
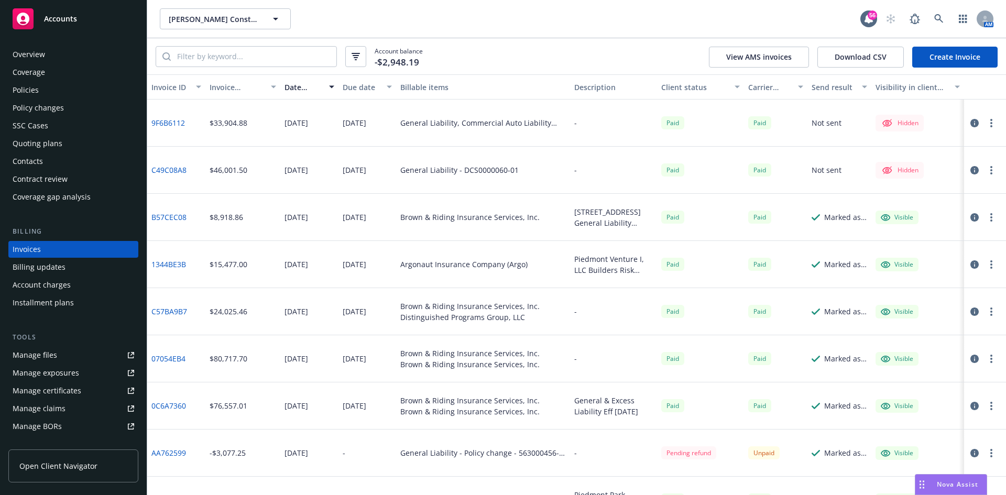
click at [48, 92] on div "Policies" at bounding box center [74, 90] width 122 height 17
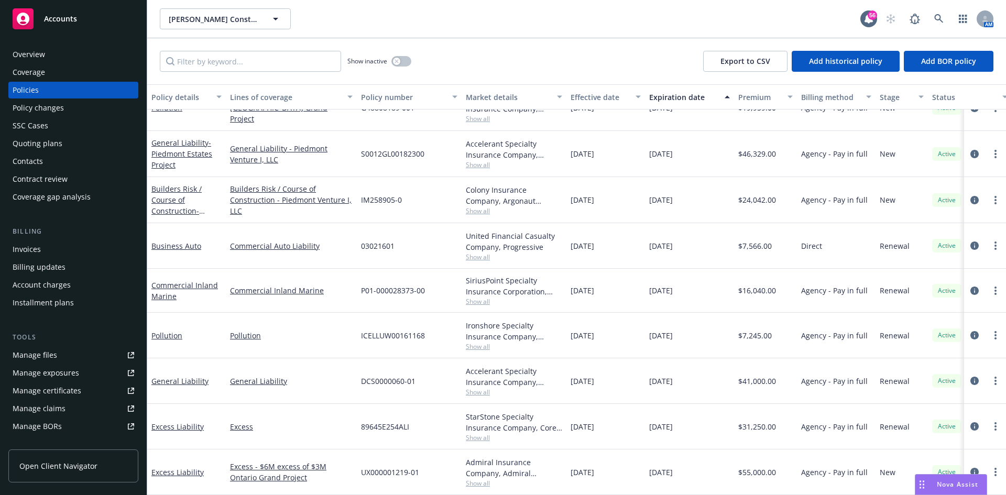
scroll to position [76, 0]
click at [191, 376] on link "General Liability" at bounding box center [179, 381] width 57 height 10
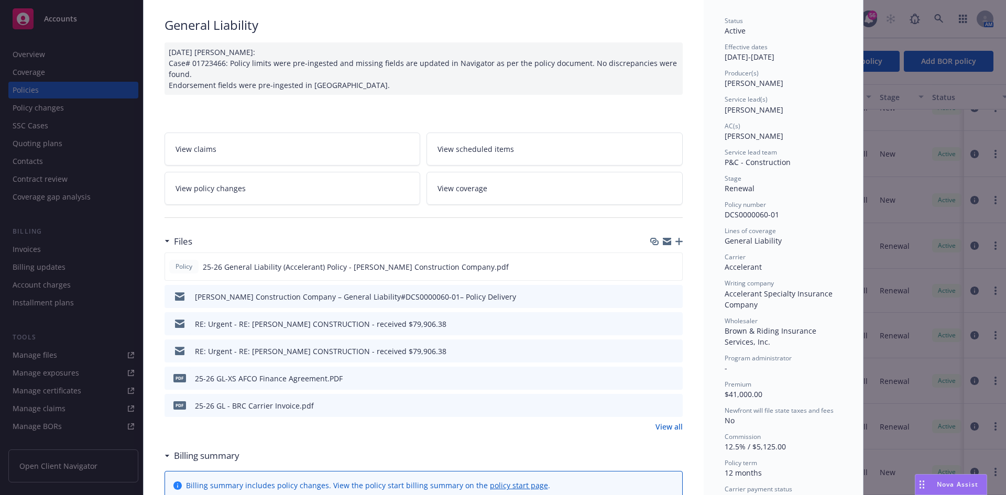
scroll to position [105, 0]
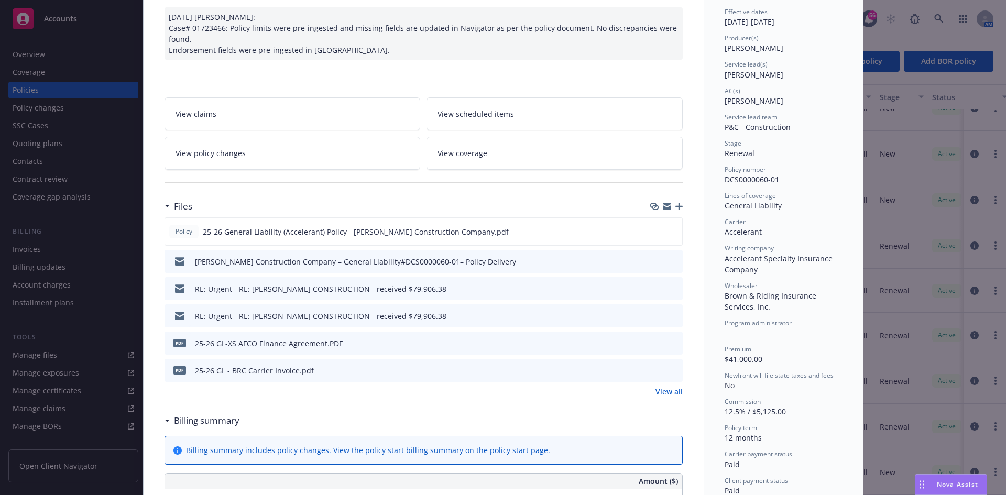
click at [49, 255] on div "Policy General Liability 08/08/2025 Galib Sheik: Case# 01723466: Policy limits …" at bounding box center [503, 247] width 1006 height 495
drag, startPoint x: 43, startPoint y: 248, endPoint x: 32, endPoint y: 248, distance: 11.0
click at [41, 248] on div "Policy General Liability 08/08/2025 Galib Sheik: Case# 01723466: Policy limits …" at bounding box center [503, 247] width 1006 height 495
click at [389, 155] on link "View policy changes" at bounding box center [292, 153] width 256 height 33
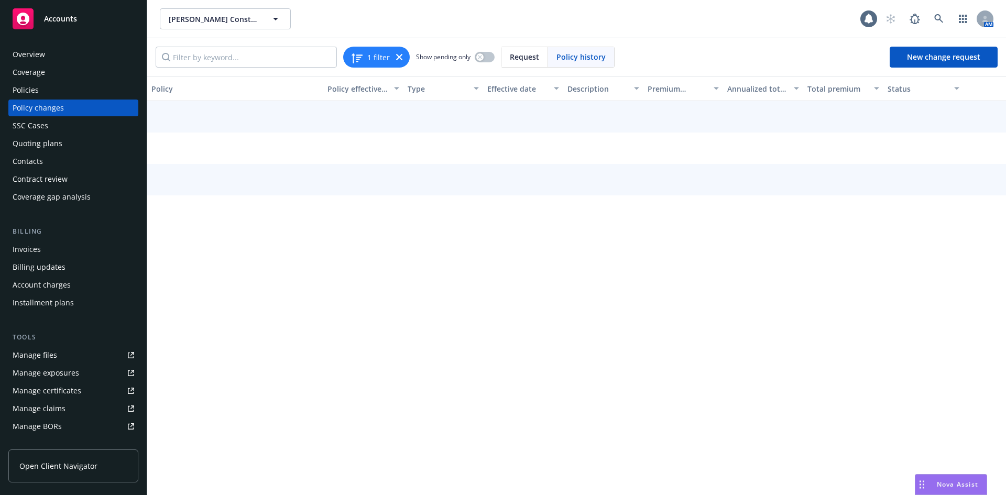
click at [157, 42] on div "1 filter Show pending only Request Policy history New change request" at bounding box center [576, 57] width 859 height 38
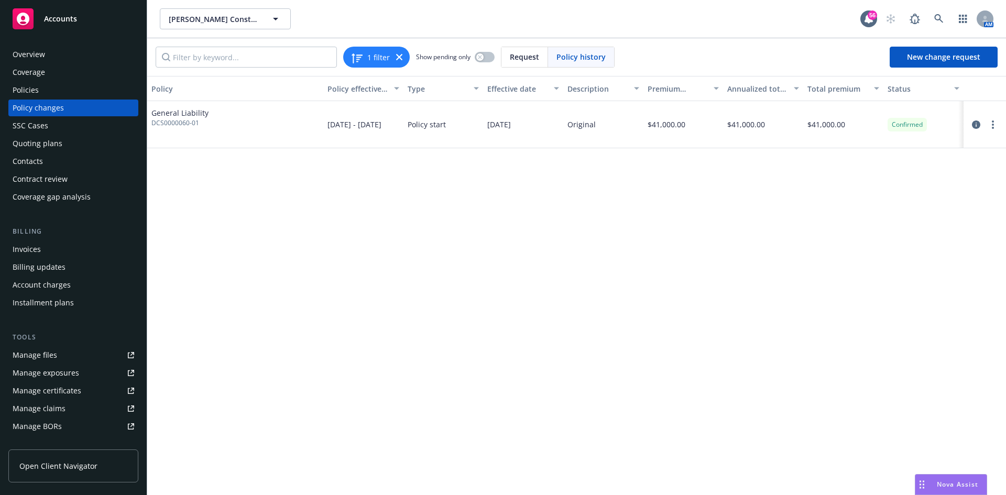
click at [39, 250] on div "Invoices" at bounding box center [27, 249] width 28 height 17
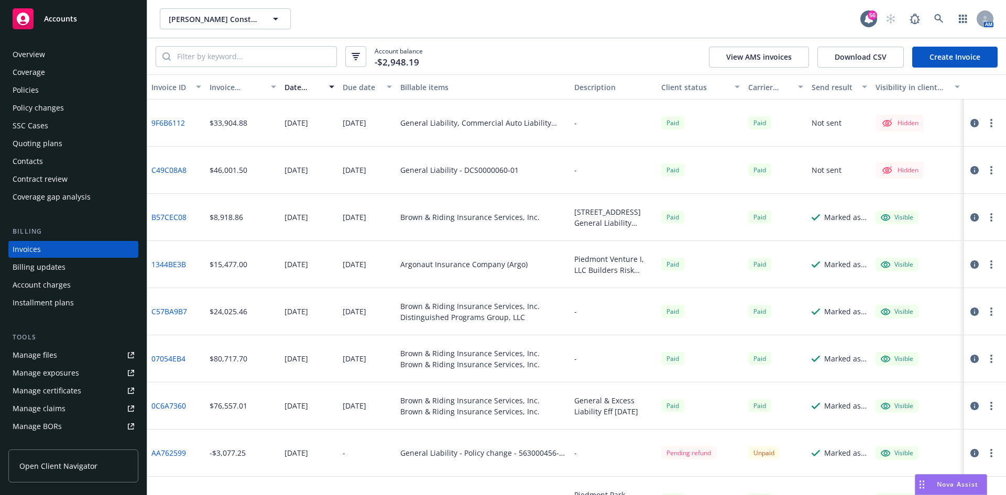
click at [970, 170] on icon "button" at bounding box center [974, 170] width 8 height 8
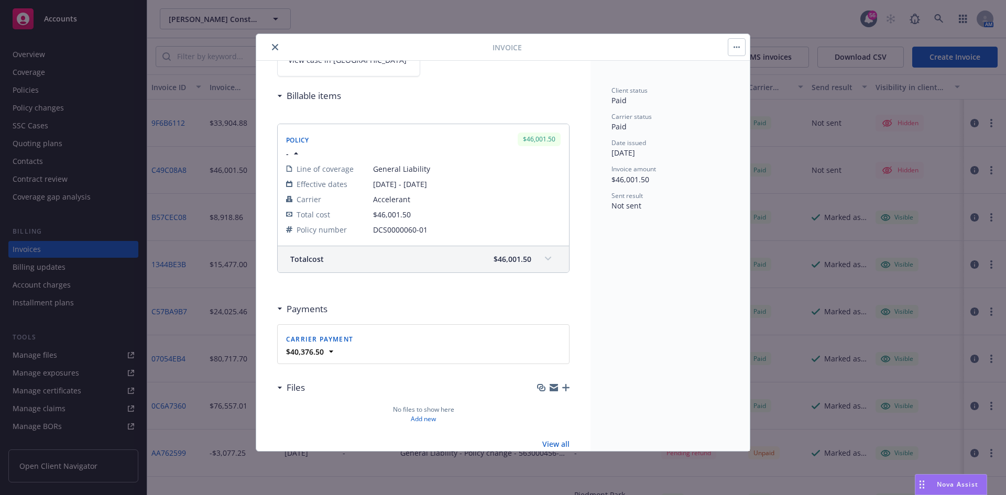
scroll to position [105, 0]
click at [327, 347] on icon at bounding box center [331, 348] width 10 height 10
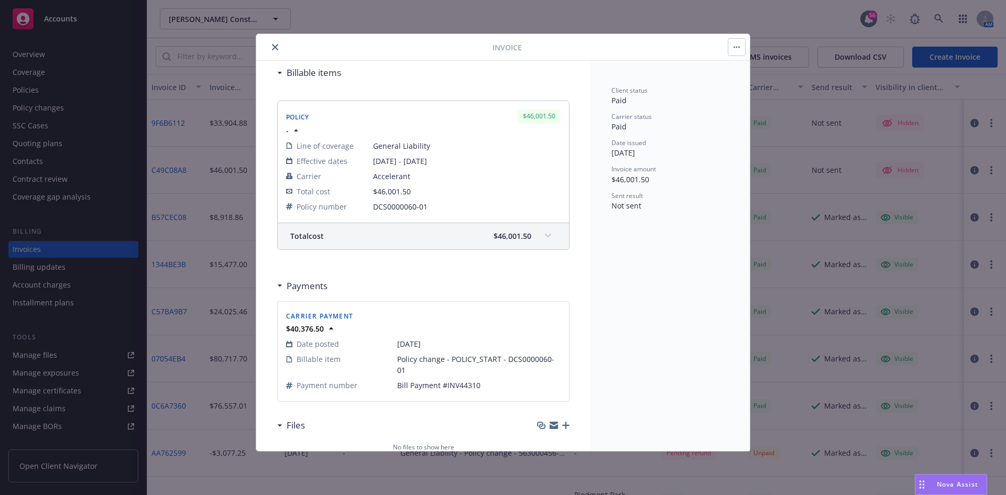
scroll to position [157, 0]
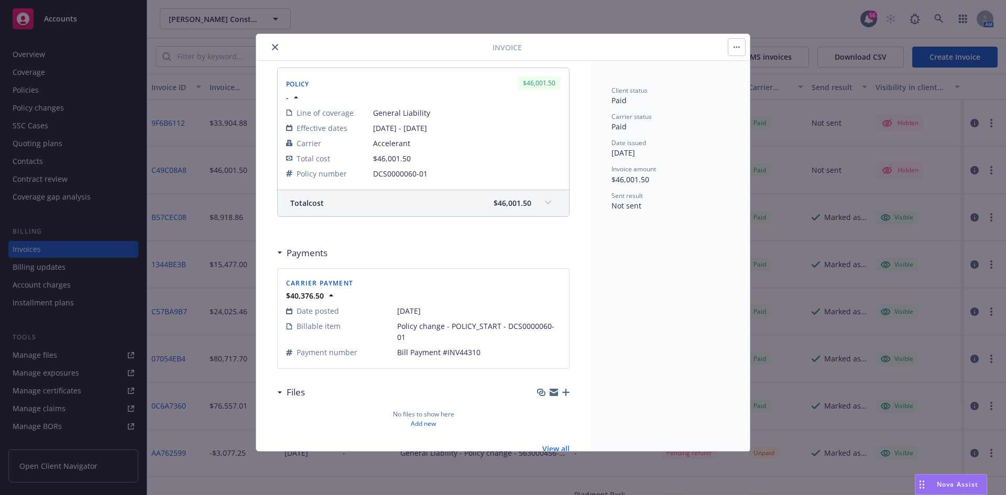
click at [278, 48] on button "close" at bounding box center [275, 47] width 13 height 13
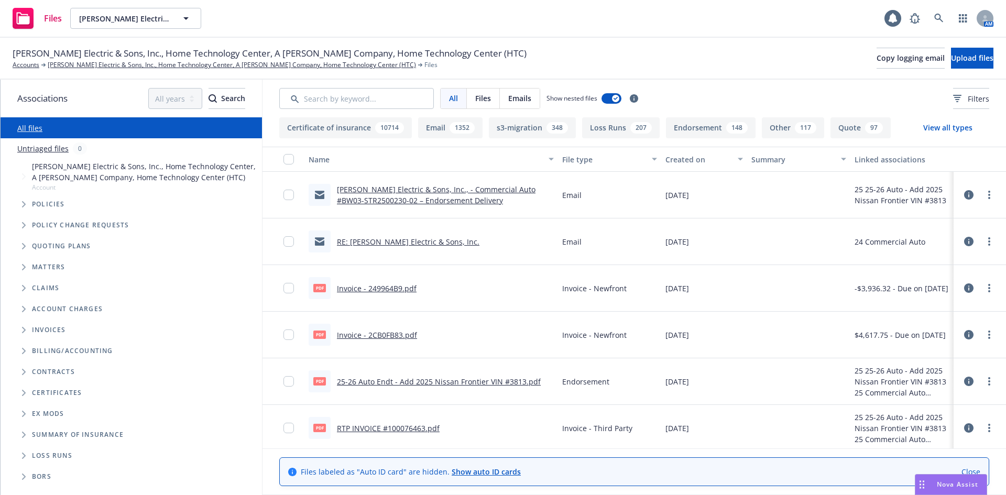
click at [631, 134] on button "Loss Runs 207" at bounding box center [621, 127] width 78 height 21
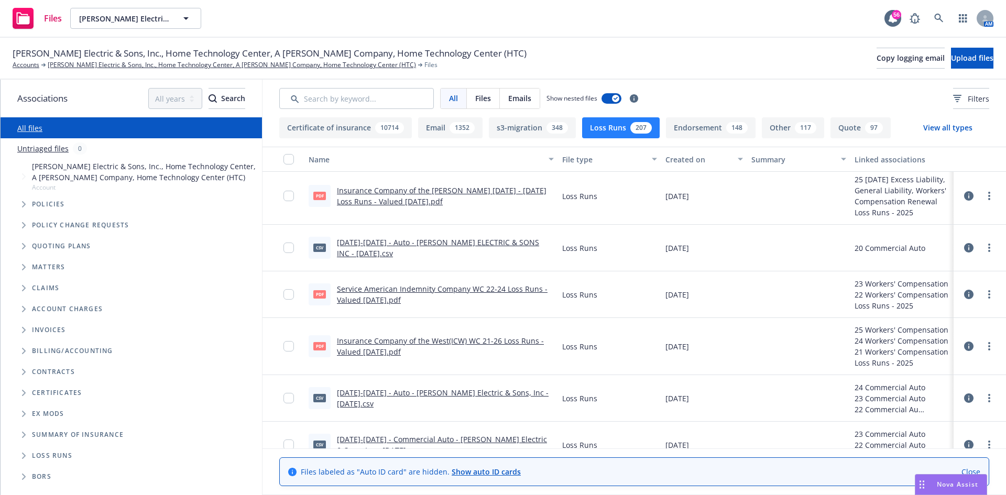
scroll to position [157, 0]
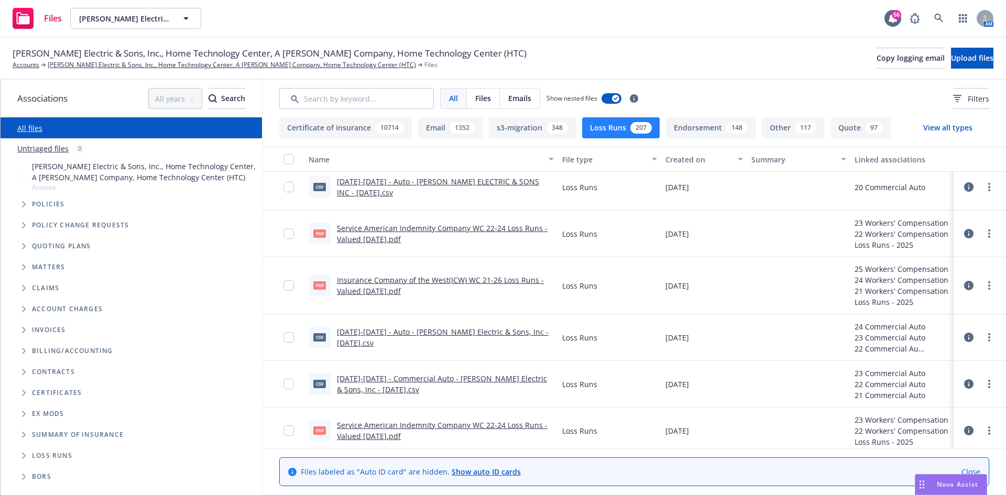
click at [421, 332] on link "[DATE]-[DATE] - Auto - [PERSON_NAME] Electric & Sons, Inc - [DATE].csv" at bounding box center [443, 337] width 212 height 21
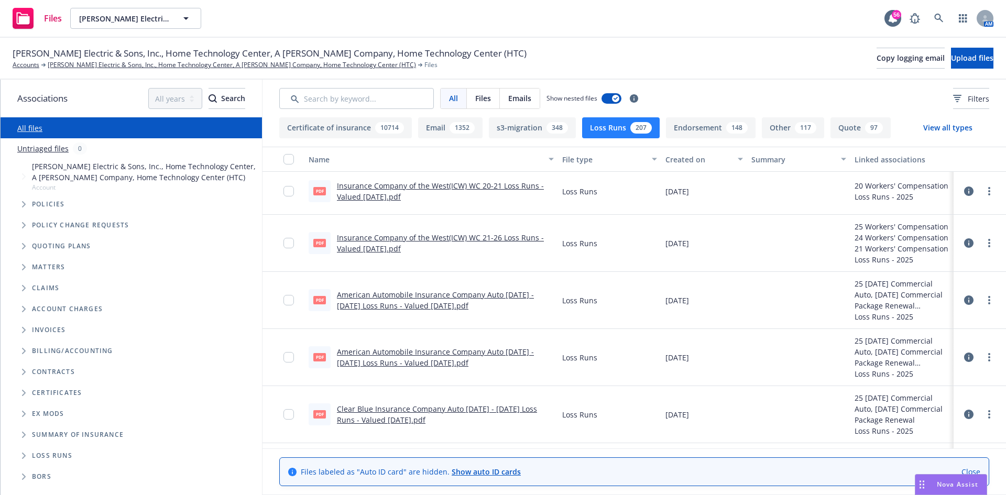
scroll to position [471, 0]
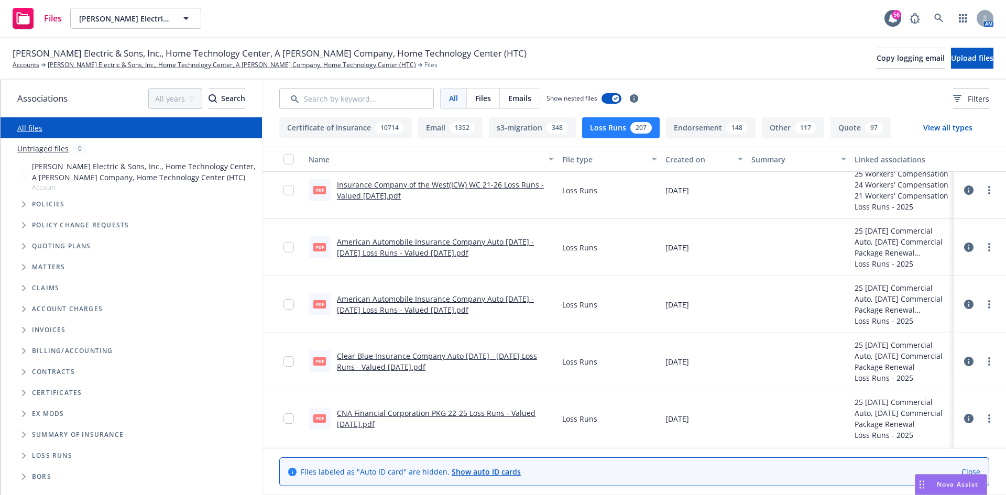
click at [466, 356] on link "Clear Blue Insurance Company Auto [DATE] - [DATE] Loss Runs - Valued [DATE].pdf" at bounding box center [437, 361] width 200 height 21
